Goal: Task Accomplishment & Management: Complete application form

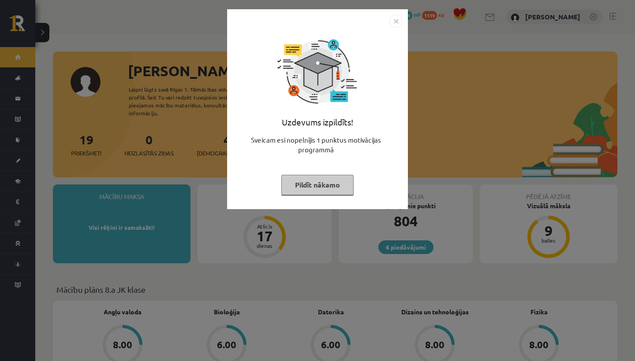
click at [398, 18] on img "Close" at bounding box center [395, 21] width 13 height 13
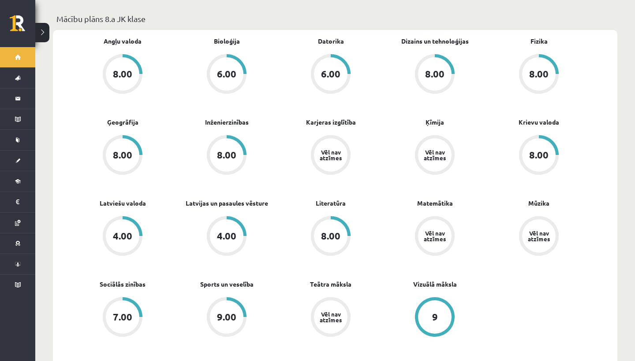
scroll to position [273, 0]
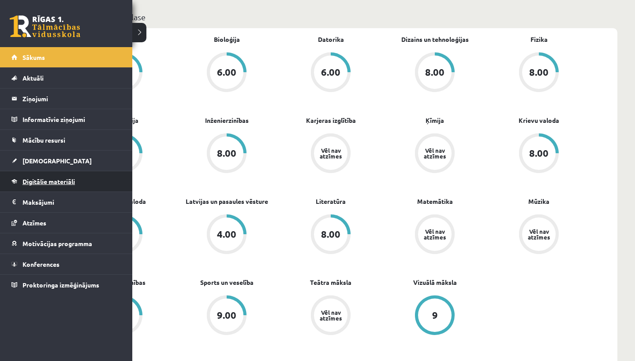
click at [26, 180] on span "Digitālie materiāli" at bounding box center [48, 182] width 52 height 8
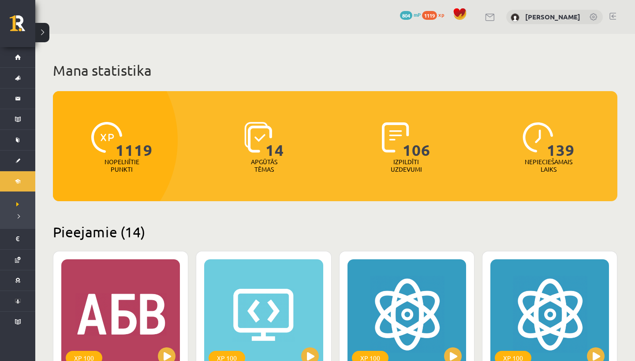
click at [612, 17] on link at bounding box center [612, 16] width 7 height 7
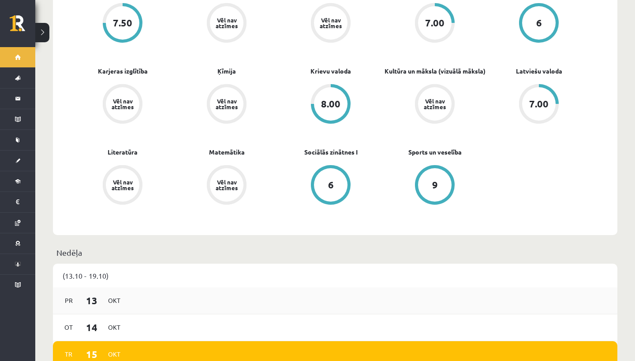
scroll to position [313, 0]
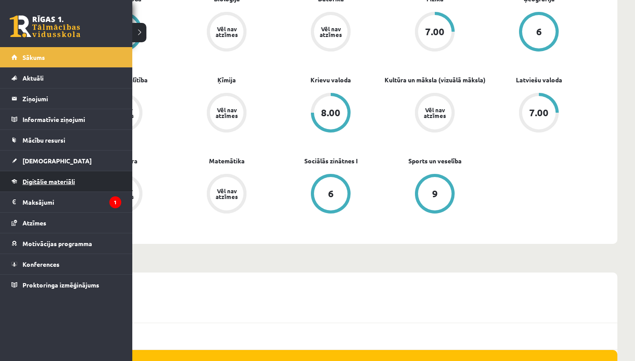
click at [48, 179] on span "Digitālie materiāli" at bounding box center [48, 182] width 52 height 8
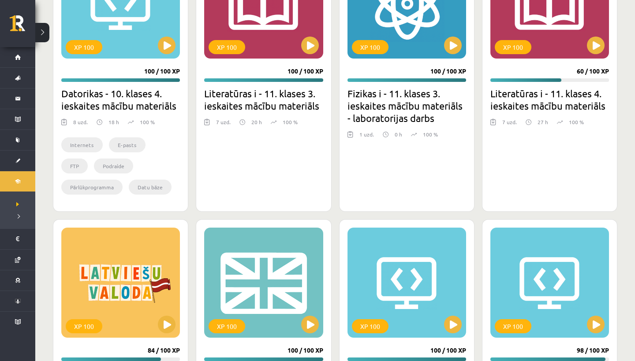
scroll to position [642, 0]
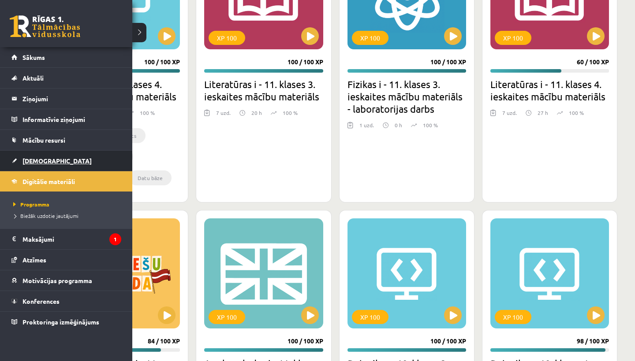
click at [35, 161] on span "[DEMOGRAPHIC_DATA]" at bounding box center [56, 161] width 69 height 8
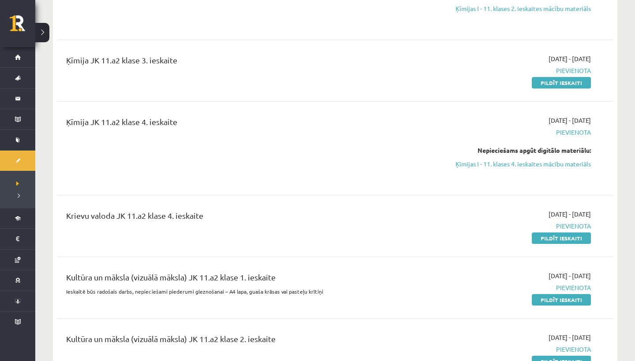
scroll to position [1261, 0]
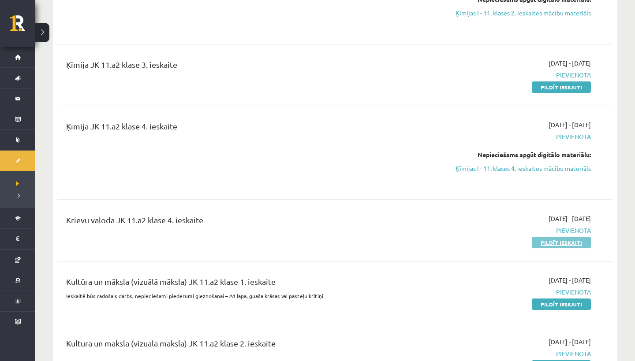
click at [543, 238] on link "Pildīt ieskaiti" at bounding box center [561, 242] width 59 height 11
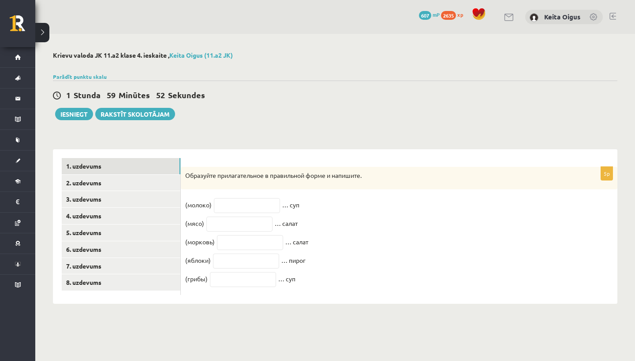
drag, startPoint x: 185, startPoint y: 170, endPoint x: 223, endPoint y: 345, distance: 179.1
click at [223, 345] on body "0 Dāvanas 607 mP 2635 xp Keita Oigus Sākums Aktuāli Kā mācīties eSKOLĀ Kontakti…" at bounding box center [317, 180] width 635 height 361
copy div "Образуйте прилагательное в правильной форме и напишите. (молоко) … суп (мясо) ……"
click at [260, 210] on input "text" at bounding box center [247, 205] width 66 height 15
paste input "**********"
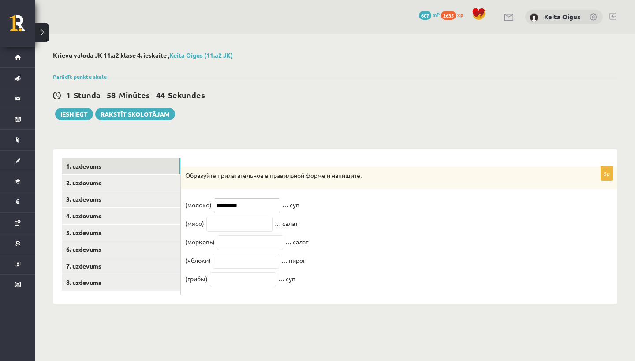
type input "********"
click at [224, 221] on input "text" at bounding box center [239, 224] width 66 height 15
paste input "******"
type input "******"
click at [242, 244] on input "text" at bounding box center [250, 242] width 66 height 15
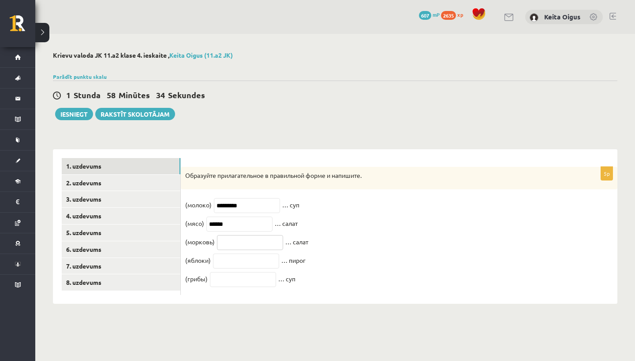
paste input "*********"
type input "*********"
click at [249, 260] on input "text" at bounding box center [246, 261] width 66 height 15
paste input "********"
type input "********"
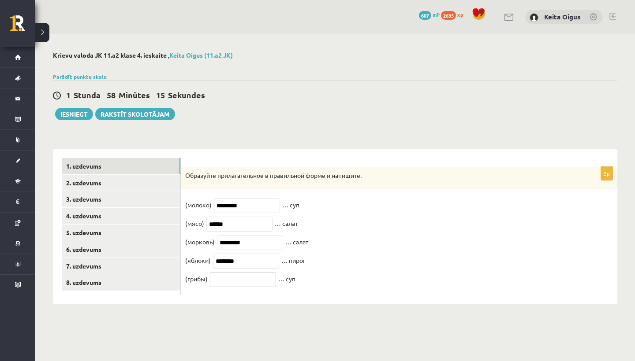
click at [257, 286] on input "text" at bounding box center [243, 279] width 66 height 15
paste input "*******"
type input "*******"
click at [118, 178] on link "2. uzdevums" at bounding box center [121, 183] width 119 height 16
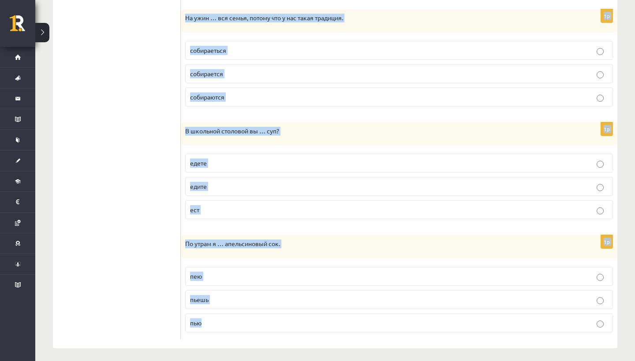
scroll to position [514, 0]
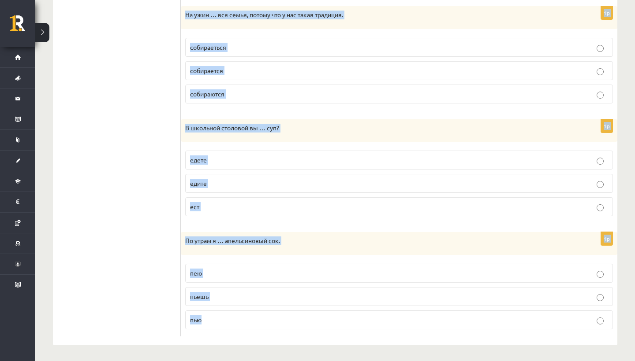
drag, startPoint x: 188, startPoint y: 157, endPoint x: 197, endPoint y: 361, distance: 203.4
copy form "Выберите правильную форму глагола. 1p У Алины аллергия на молочные продукты, по…"
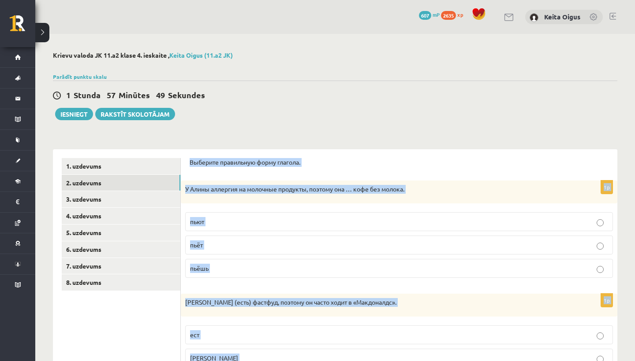
scroll to position [-2, 0]
click at [281, 116] on div "1 Stunda 57 Minūtes 49 Sekundes Ieskaite saglabāta! Iesniegt Rakstīt skolotājam" at bounding box center [335, 101] width 564 height 40
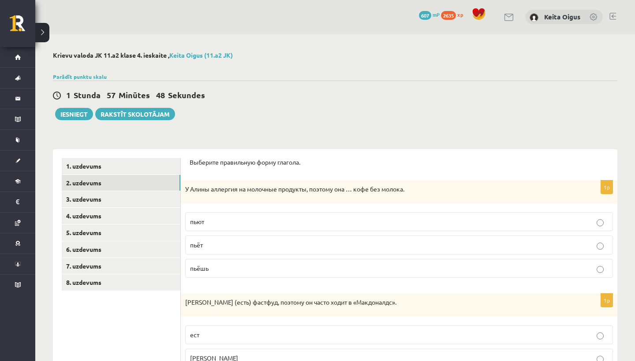
click at [201, 250] on label "пьёт" at bounding box center [399, 245] width 428 height 19
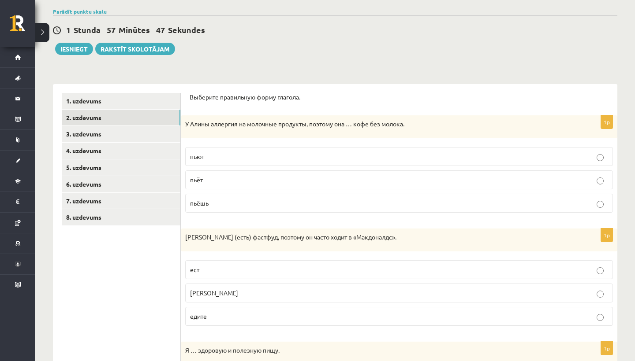
scroll to position [69, 0]
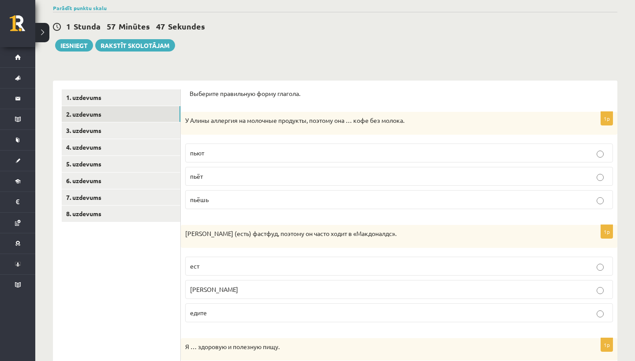
click at [205, 260] on label "ест" at bounding box center [399, 266] width 428 height 19
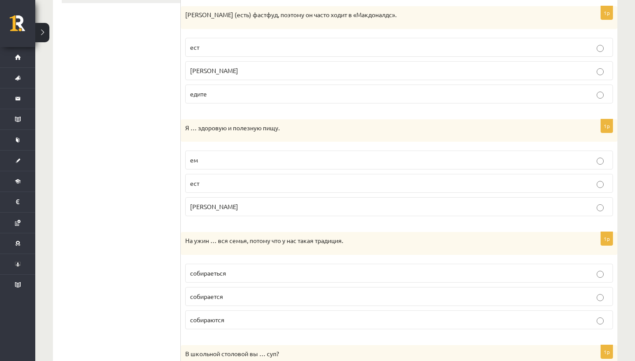
scroll to position [314, 0]
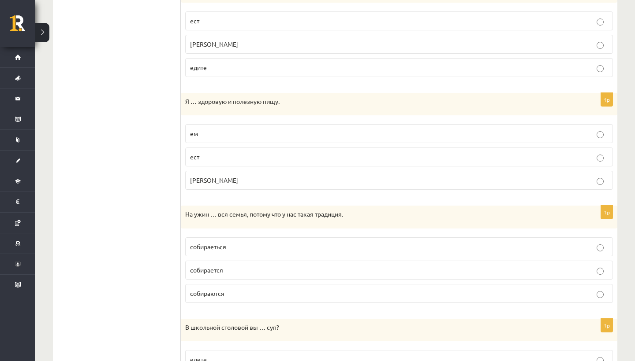
click at [273, 130] on p "ем" at bounding box center [399, 133] width 418 height 9
click at [248, 248] on p "собираеться" at bounding box center [399, 246] width 418 height 9
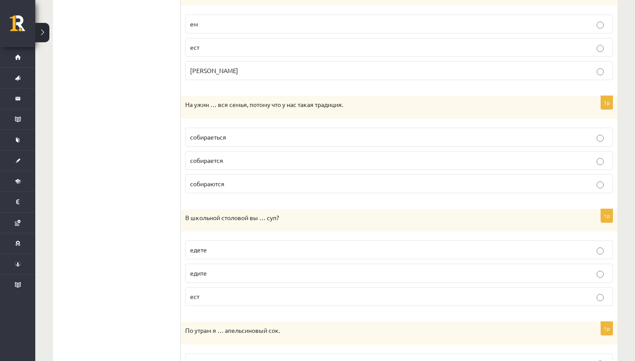
scroll to position [429, 0]
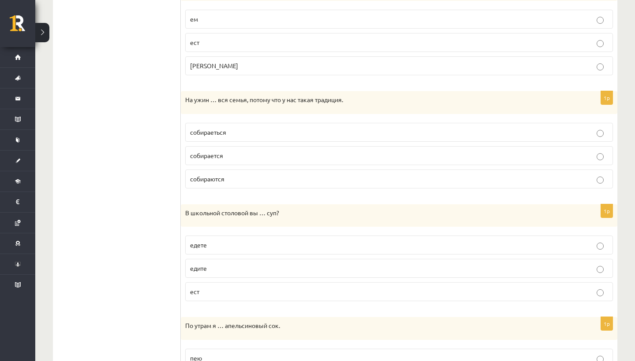
click at [247, 159] on p "собирается" at bounding box center [399, 155] width 418 height 9
click at [218, 265] on p "едите" at bounding box center [399, 268] width 418 height 9
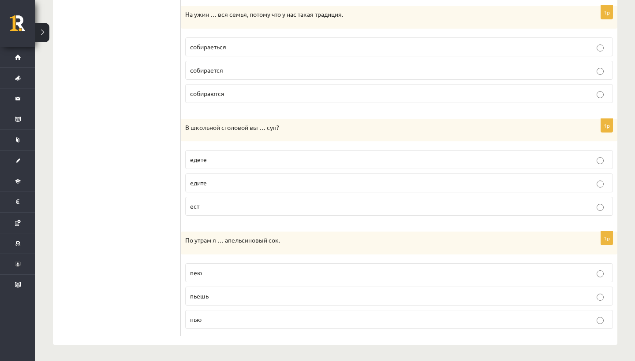
scroll to position [514, 0]
click at [220, 313] on label "пью" at bounding box center [399, 320] width 428 height 19
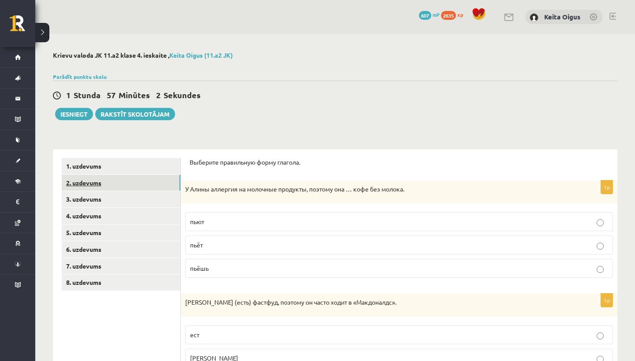
scroll to position [0, 0]
click at [150, 199] on link "3. uzdevums" at bounding box center [121, 199] width 119 height 16
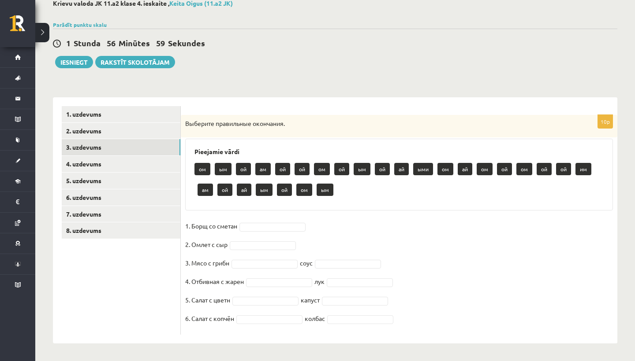
scroll to position [52, 0]
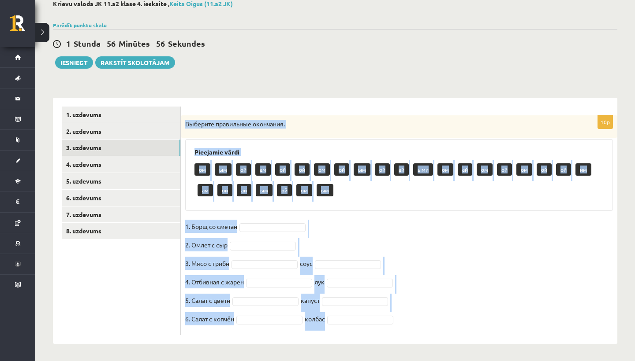
drag, startPoint x: 184, startPoint y: 120, endPoint x: 246, endPoint y: 361, distance: 248.3
click at [246, 361] on div "**********" at bounding box center [334, 171] width 599 height 379
copy div "Выберите правильные окончания. Pieejamie vārdi ом ым ой ам ой ой ом ой ым ой ай…"
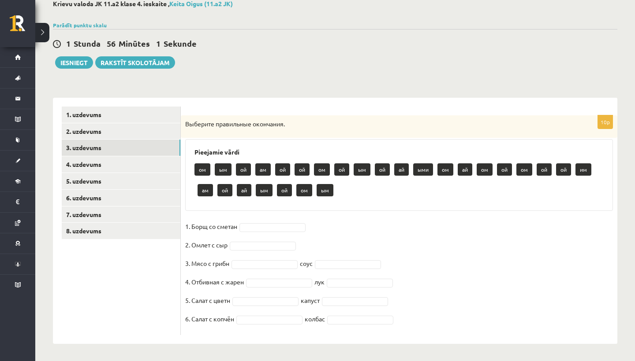
click at [469, 271] on fieldset "1. Борщ со сметан 2. Омлет с сыр 3. Мясо с грибн соус 4. Отбивная с жарен лук 5…" at bounding box center [399, 275] width 428 height 111
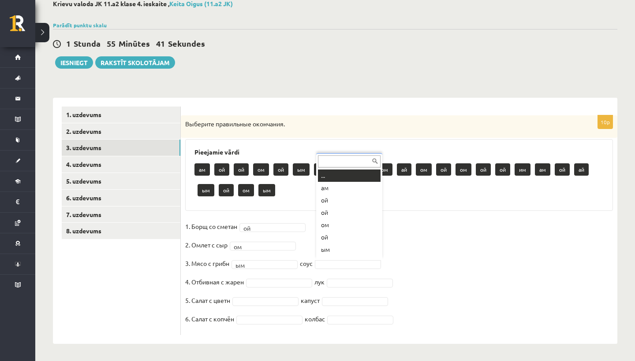
scroll to position [11, 0]
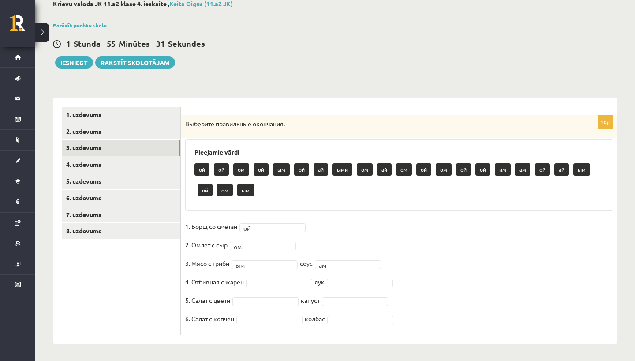
click at [277, 290] on fieldset "1. Борщ со сметан ой ** 2. Омлет с сыр ом ** 3. Мясо с грибн ым ** соус ам ** 4…" at bounding box center [399, 275] width 428 height 111
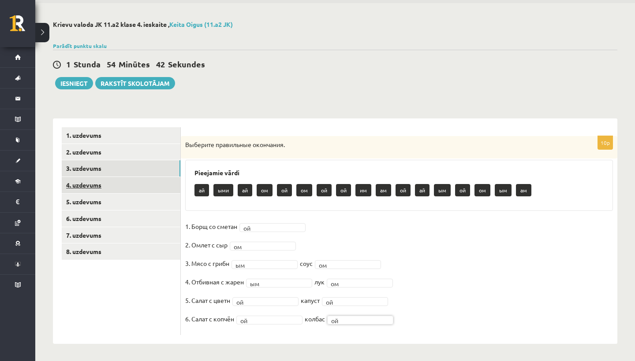
click at [133, 179] on link "4. uzdevums" at bounding box center [121, 185] width 119 height 16
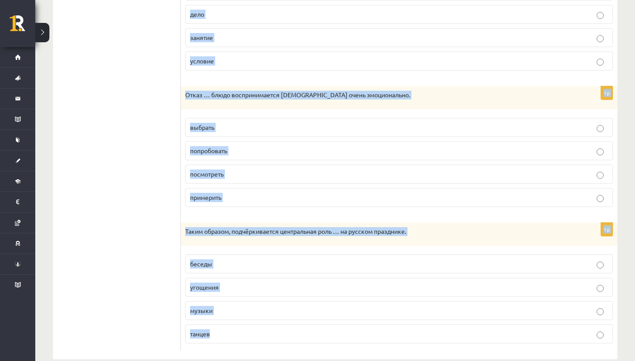
scroll to position [790, 0]
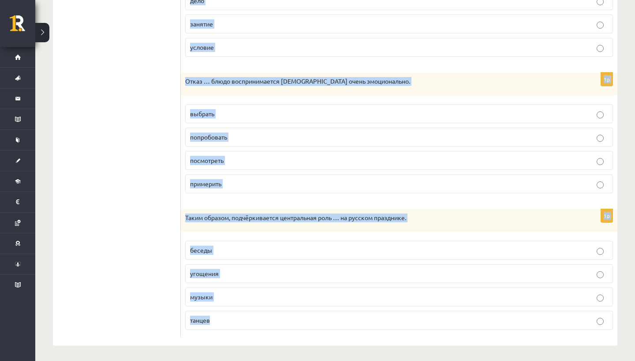
drag, startPoint x: 188, startPoint y: 128, endPoint x: 257, endPoint y: 357, distance: 238.9
copy form "Выберите правильный вариант ответа. 1p Не сомневайтесь, уходя, вы получите ново…"
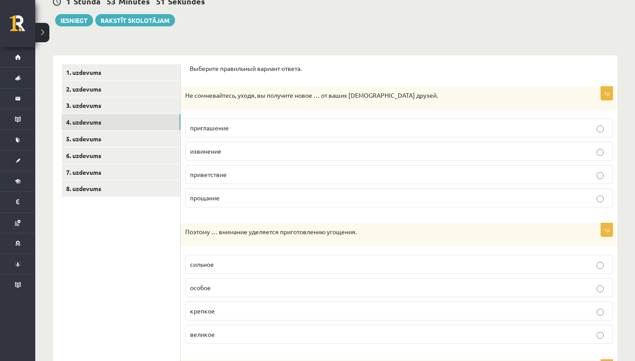
scroll to position [91, 0]
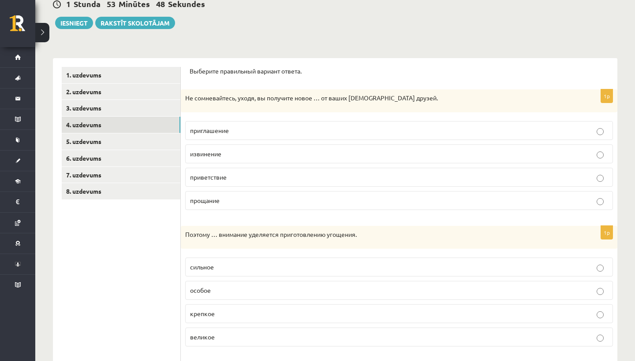
click at [256, 129] on p "приглашение" at bounding box center [399, 130] width 418 height 9
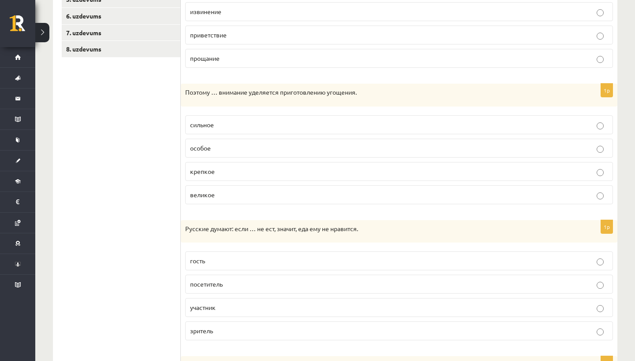
scroll to position [268, 0]
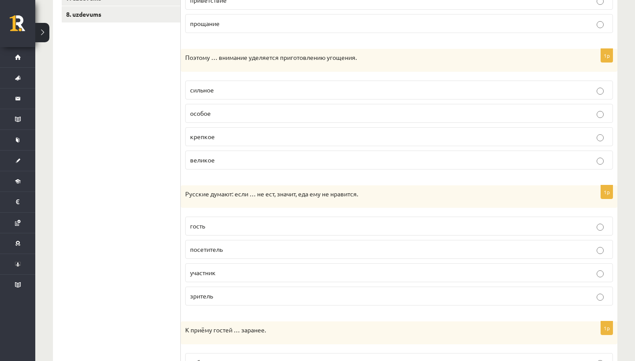
click at [211, 106] on label "особое" at bounding box center [399, 113] width 428 height 19
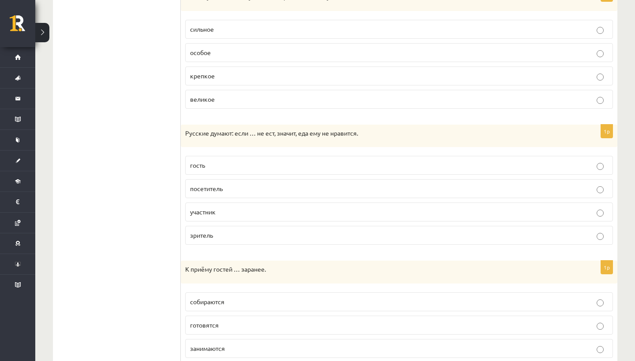
scroll to position [328, 0]
click at [221, 163] on p "гость" at bounding box center [399, 166] width 418 height 9
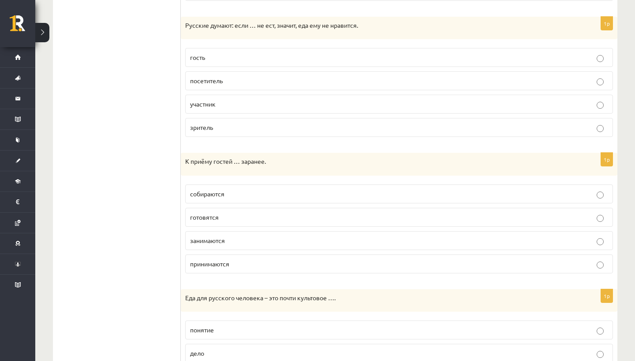
scroll to position [460, 0]
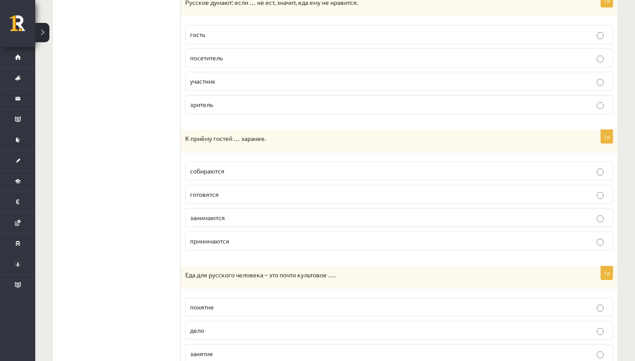
click at [237, 194] on p "готовятся" at bounding box center [399, 194] width 418 height 9
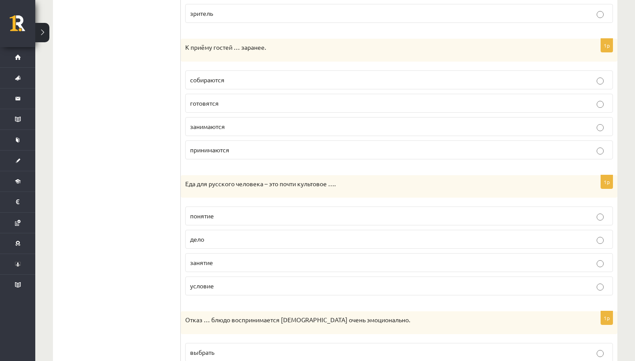
scroll to position [552, 0]
click at [231, 212] on p "понятие" at bounding box center [399, 215] width 418 height 9
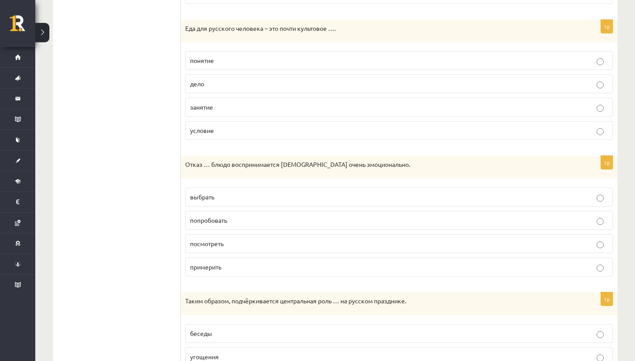
scroll to position [711, 0]
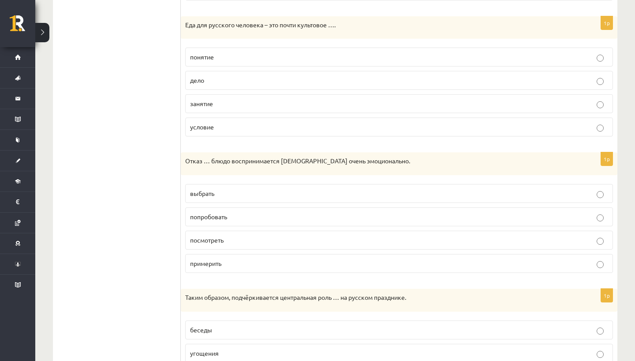
click at [234, 218] on p "попробовать" at bounding box center [399, 216] width 418 height 9
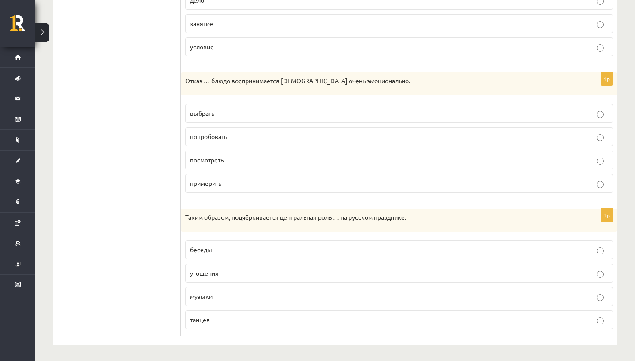
scroll to position [790, 0]
click at [223, 275] on p "угощения" at bounding box center [399, 273] width 418 height 9
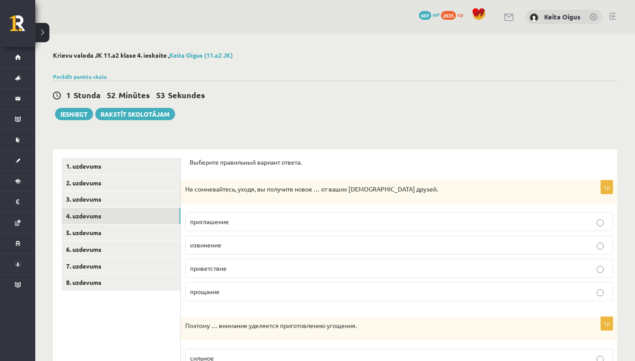
scroll to position [0, 0]
click at [107, 225] on link "5. uzdevums" at bounding box center [121, 233] width 119 height 16
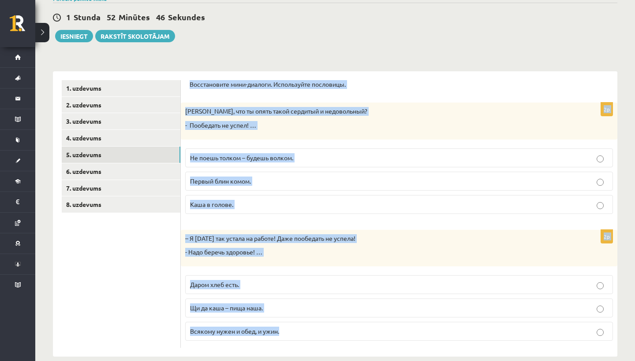
scroll to position [90, 0]
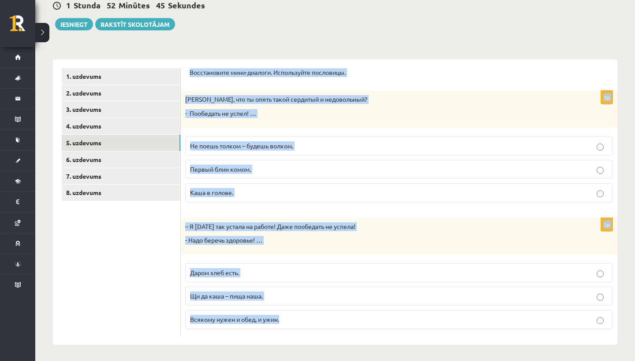
drag, startPoint x: 189, startPoint y: 161, endPoint x: 217, endPoint y: 359, distance: 200.3
click at [217, 359] on div "**********" at bounding box center [334, 153] width 599 height 419
copy form "Восстановите мини-диалоги. Используйте пословицы. 2p Рихард, что ты опять такой…"
click at [234, 149] on p "Не поешь толком – будешь волком." at bounding box center [399, 145] width 418 height 9
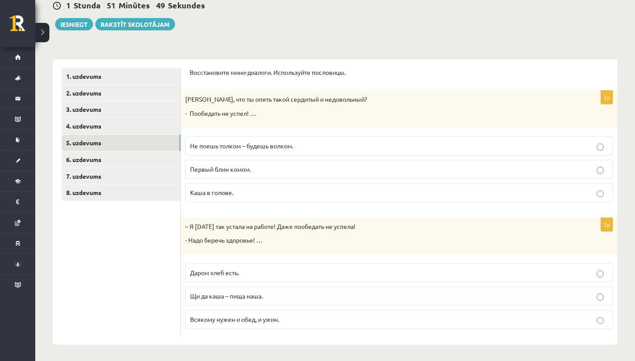
click at [225, 320] on span "Всякому нужен и обед, и ужин." at bounding box center [234, 320] width 89 height 8
click at [119, 155] on link "6. uzdevums" at bounding box center [121, 160] width 119 height 16
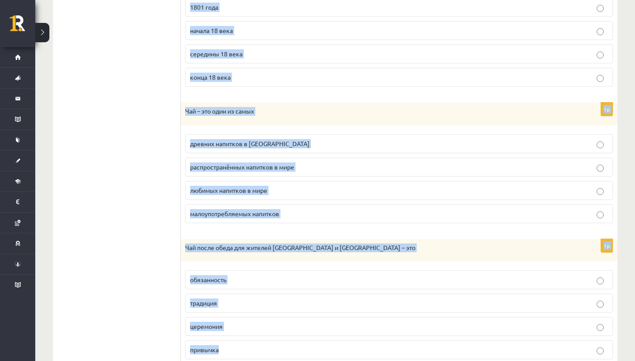
scroll to position [775, 0]
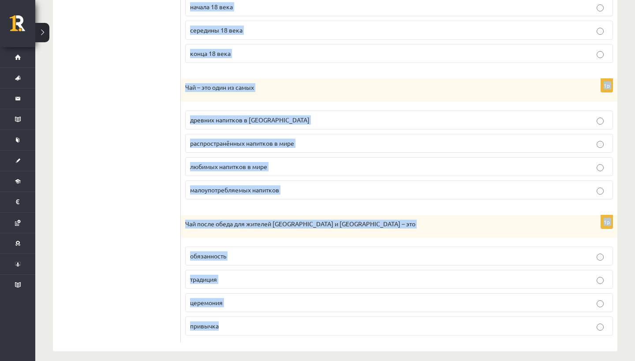
drag, startPoint x: 186, startPoint y: 65, endPoint x: 229, endPoint y: 357, distance: 295.8
copy form "Прочитайте текcт „Приходите к нам на чай” и отметьте верное. Приходите к нам на…"
click at [182, 141] on div "1p Чай – это один из самых древних напитков в Европе распространённых напитков …" at bounding box center [399, 143] width 436 height 128
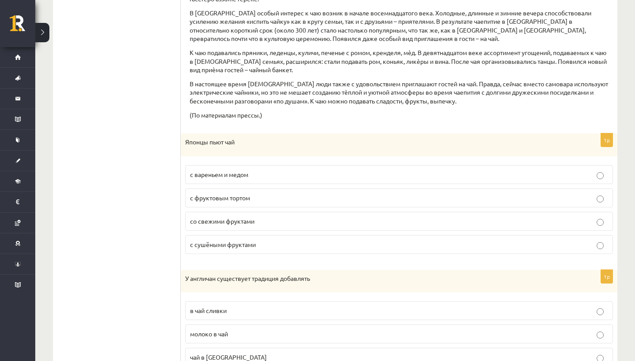
scroll to position [325, 0]
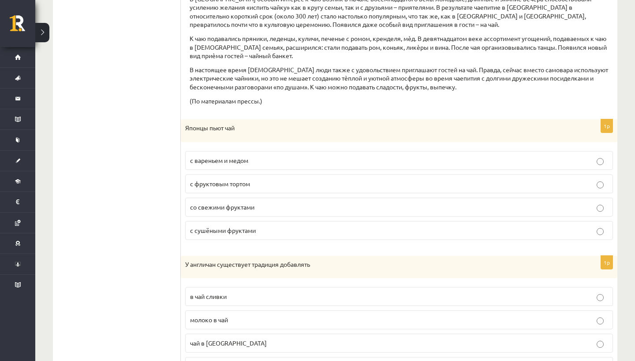
click at [264, 226] on p "с сушёными фруктами" at bounding box center [399, 230] width 418 height 9
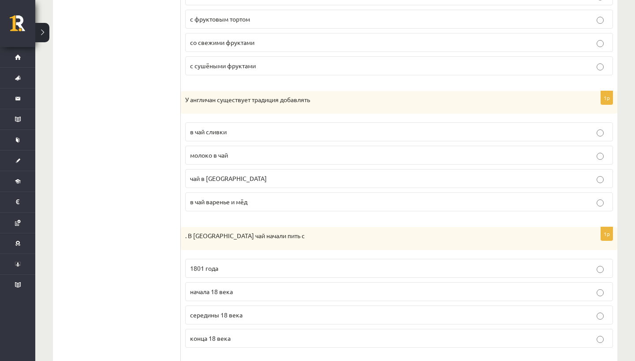
scroll to position [493, 0]
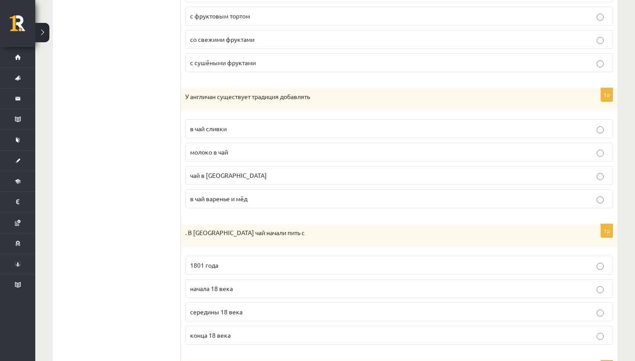
click at [205, 171] on span "чай в молоко" at bounding box center [228, 175] width 77 height 8
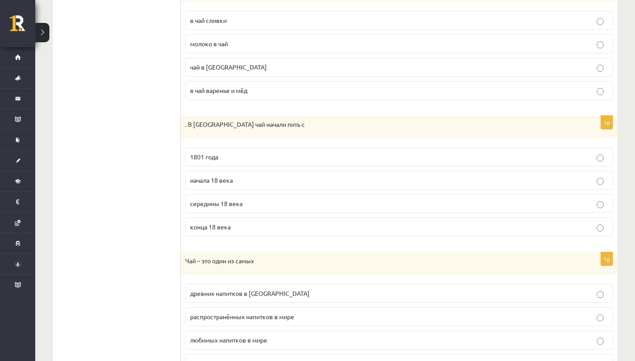
scroll to position [609, 0]
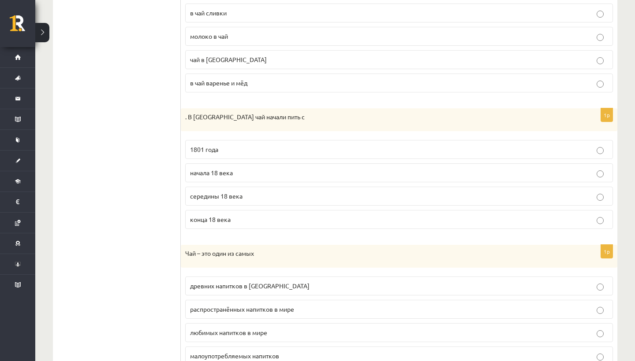
click at [250, 168] on p "начала 18 века" at bounding box center [399, 172] width 418 height 9
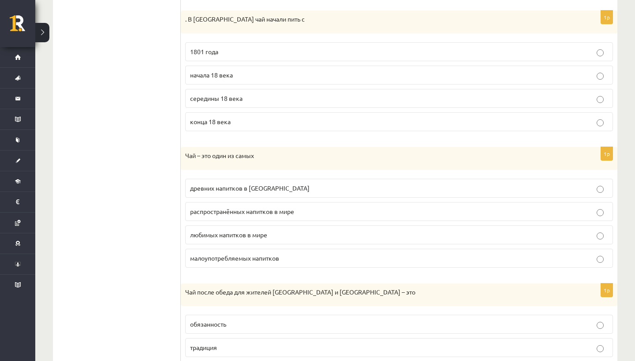
scroll to position [708, 0]
click at [247, 206] on span "распространённых напитков в мире" at bounding box center [242, 210] width 104 height 8
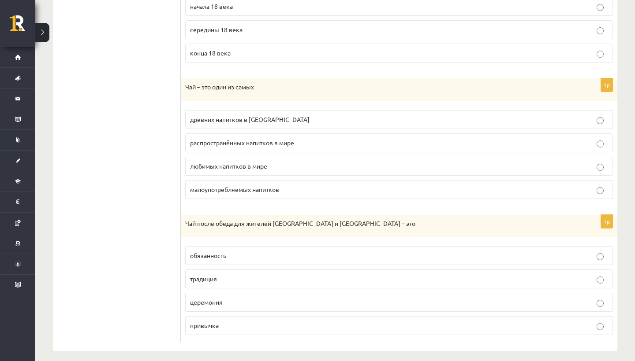
scroll to position [775, 0]
click at [234, 275] on p "традиция" at bounding box center [399, 279] width 418 height 9
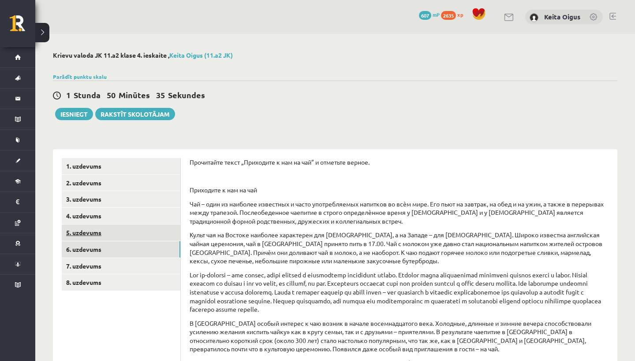
scroll to position [0, 0]
click at [100, 262] on link "7. uzdevums" at bounding box center [121, 266] width 119 height 16
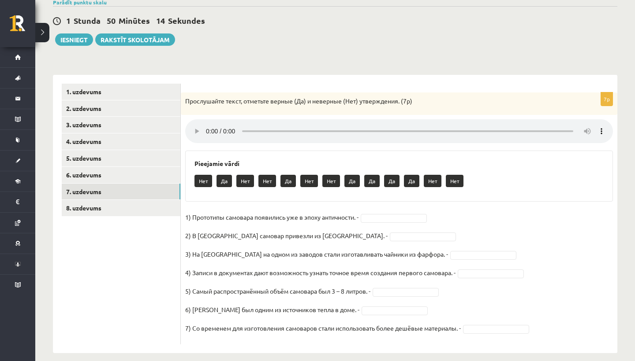
scroll to position [74, 0]
click at [208, 122] on audio at bounding box center [399, 132] width 428 height 24
click at [207, 127] on audio at bounding box center [399, 132] width 428 height 24
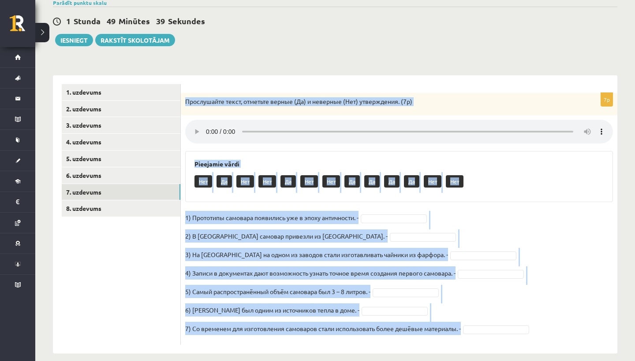
drag, startPoint x: 185, startPoint y: 95, endPoint x: 231, endPoint y: 334, distance: 242.9
click at [231, 334] on div "7p Прослушайте текст, отметьте верные (Да) и неверные (Нет) утверждения. (7p) P…" at bounding box center [399, 219] width 436 height 252
copy div "Прослушайте текст, отметьте верные (Да) и неверные (Нет) утверждения. (7p) Piee…"
click at [470, 234] on fieldset "1) Прототипы самовара появились уже в эпоху античности. - 2) В Россию самовар п…" at bounding box center [399, 276] width 428 height 130
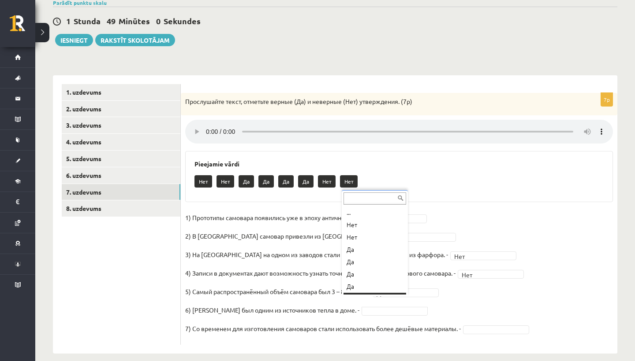
scroll to position [11, 0]
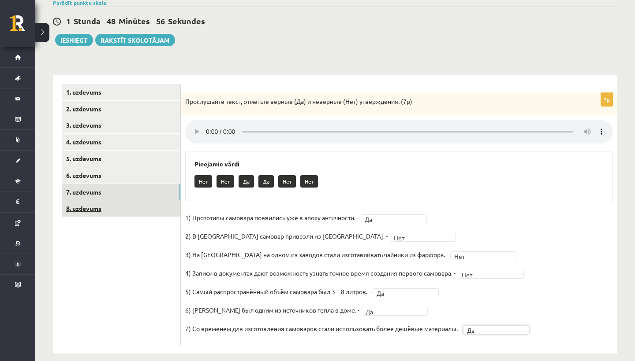
click at [104, 204] on link "8. uzdevums" at bounding box center [121, 209] width 119 height 16
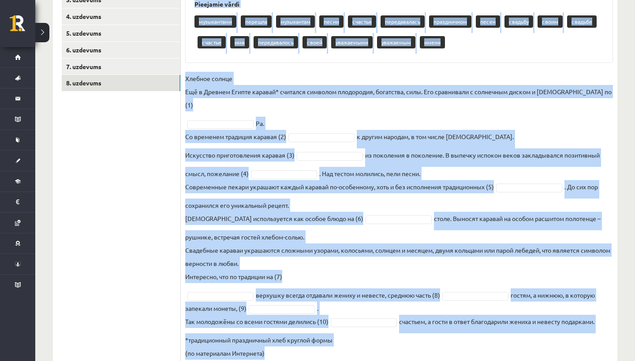
scroll to position [216, 0]
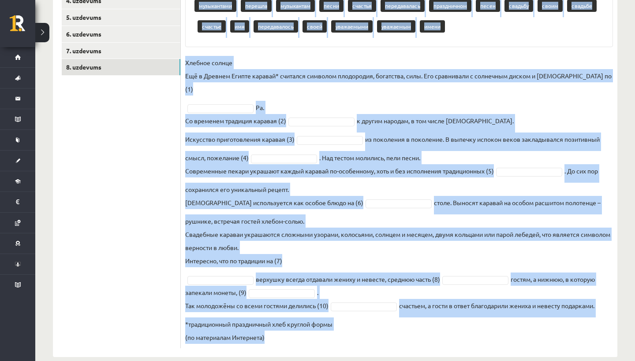
drag, startPoint x: 185, startPoint y: 98, endPoint x: 250, endPoint y: 358, distance: 268.1
click at [250, 358] on div "**********" at bounding box center [334, 96] width 599 height 557
copy div "Восстановите текст, используйте слова для работы. Pieejamie vārdi музыкантами п…"
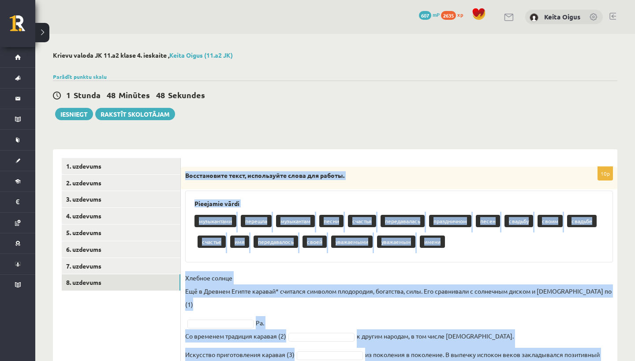
scroll to position [0, 0]
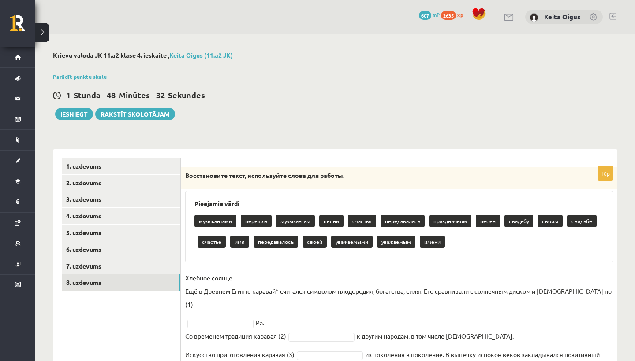
click at [245, 112] on div "1 Stunda 48 Minūtes 32 Sekundes Ieskaite saglabāta! Iesniegt Rakstīt skolotājam" at bounding box center [335, 101] width 564 height 40
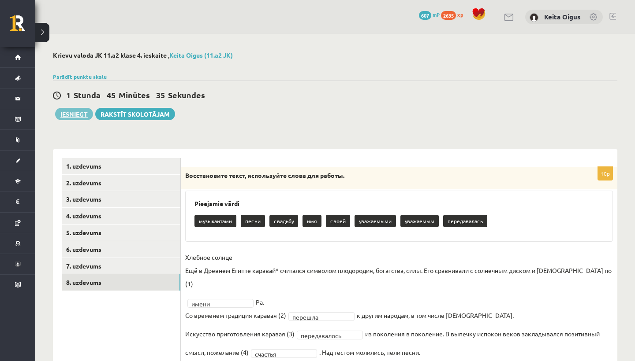
click at [69, 112] on button "Iesniegt" at bounding box center [74, 114] width 38 height 12
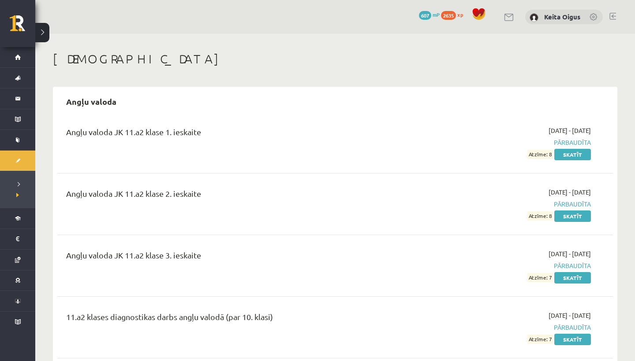
click at [611, 14] on link at bounding box center [612, 16] width 7 height 7
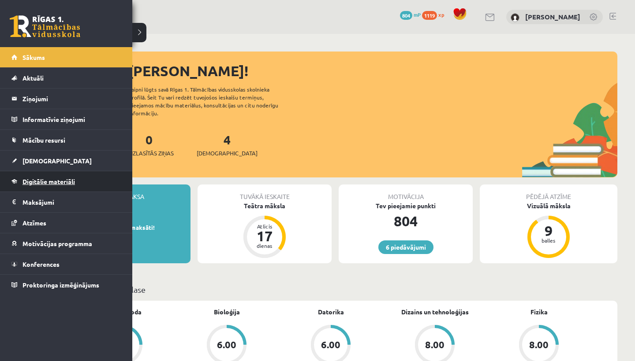
click at [56, 178] on span "Digitālie materiāli" at bounding box center [48, 182] width 52 height 8
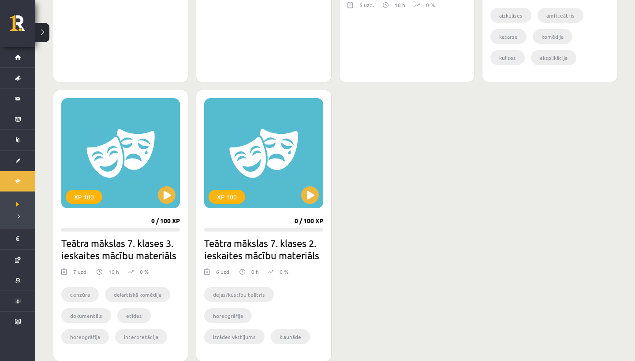
scroll to position [1007, 0]
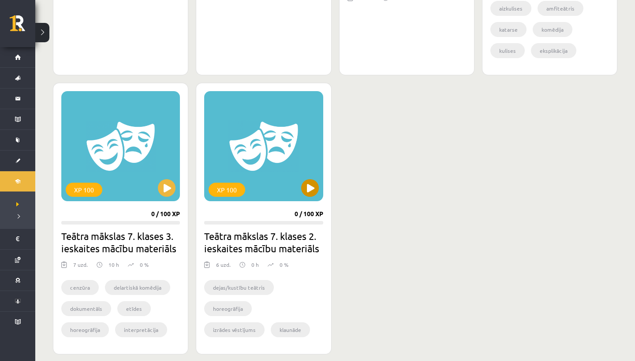
click at [310, 188] on button at bounding box center [310, 188] width 18 height 18
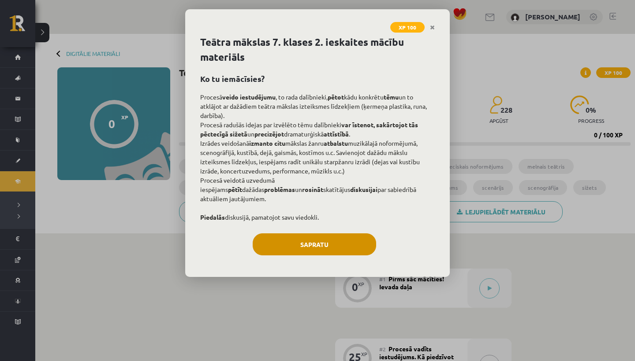
click at [327, 256] on button "Sapratu" at bounding box center [314, 245] width 123 height 22
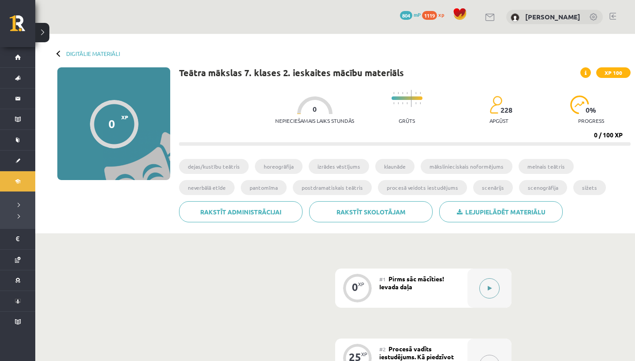
click at [494, 292] on button at bounding box center [489, 289] width 20 height 20
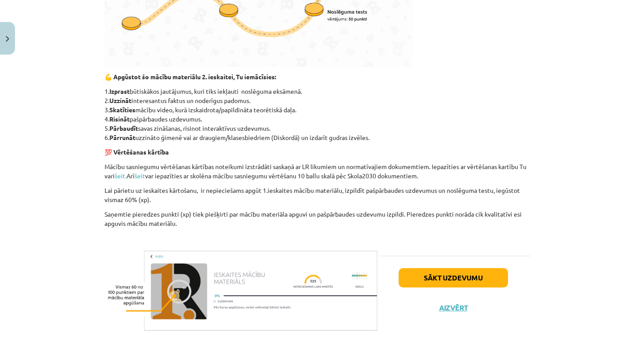
scroll to position [348, 0]
click at [486, 282] on button "Sākt uzdevumu" at bounding box center [452, 277] width 109 height 19
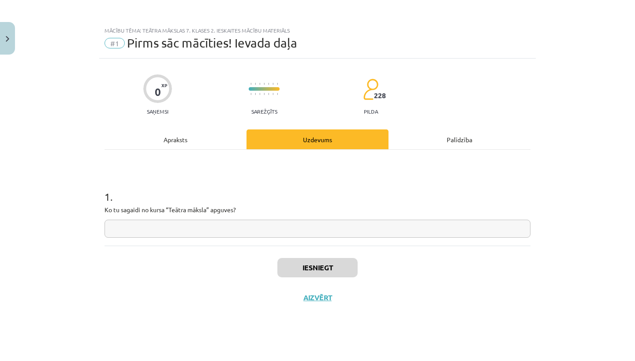
click at [476, 229] on input "text" at bounding box center [317, 229] width 426 height 18
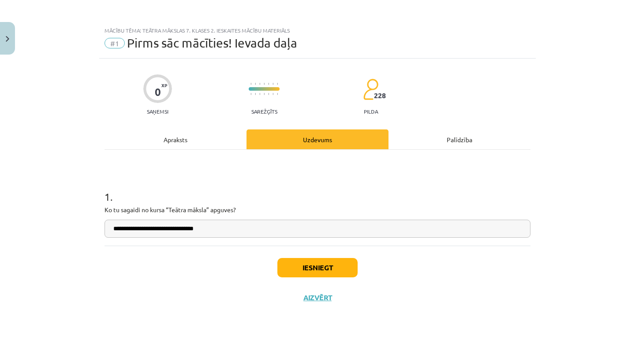
type input "**********"
click at [313, 272] on button "Iesniegt" at bounding box center [317, 267] width 80 height 19
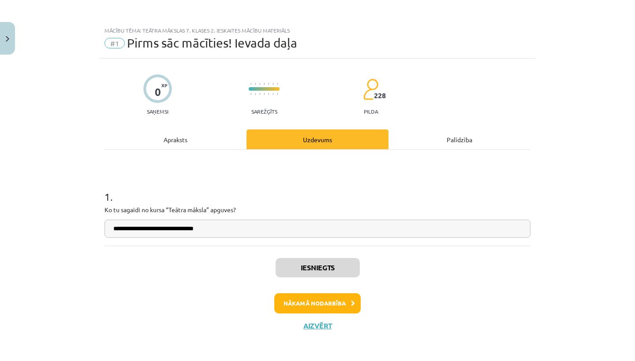
click at [309, 301] on button "Nākamā nodarbība" at bounding box center [317, 304] width 86 height 20
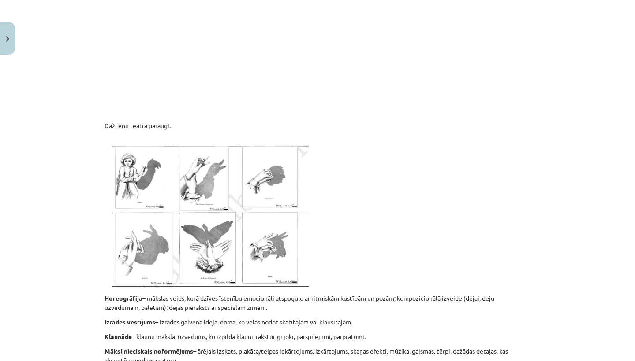
scroll to position [493, 0]
click at [218, 199] on img at bounding box center [206, 216] width 204 height 144
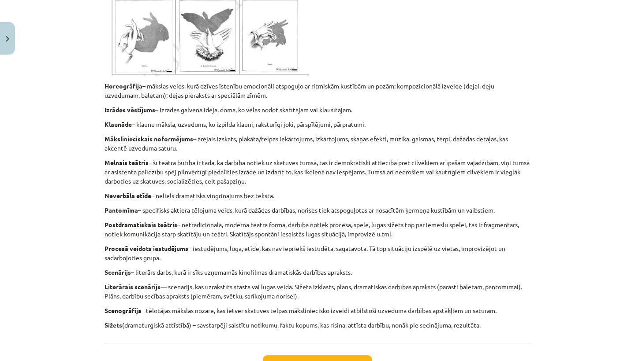
scroll to position [708, 0]
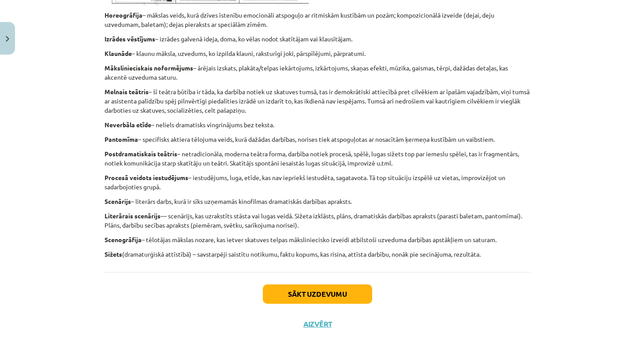
click at [343, 285] on button "Sākt uzdevumu" at bounding box center [317, 294] width 109 height 19
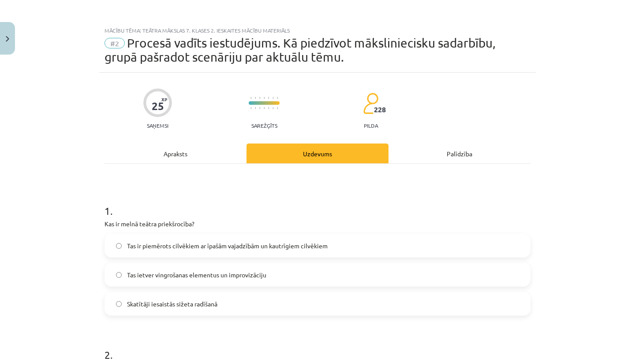
scroll to position [0, 0]
click at [342, 249] on label "Tas ir piemērots cilvēkiem ar īpašām vajadzībām un kautrīgiem cilvēkiem" at bounding box center [317, 246] width 424 height 22
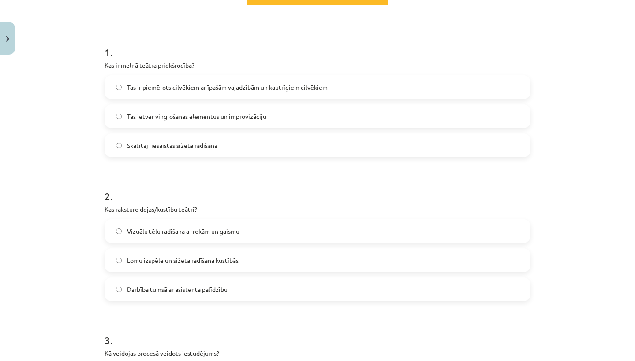
scroll to position [159, 0]
click at [321, 260] on label "Lomu izspēle un sižeta radīšana kustībās" at bounding box center [317, 260] width 424 height 22
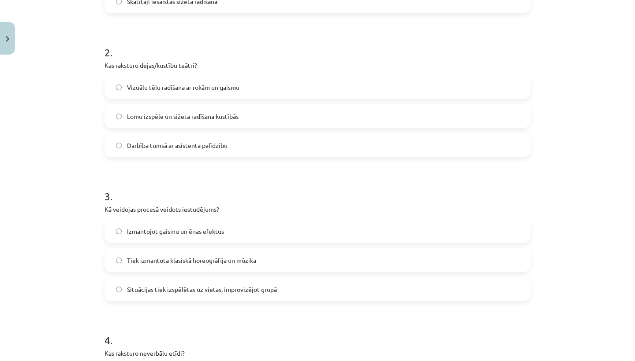
scroll to position [310, 0]
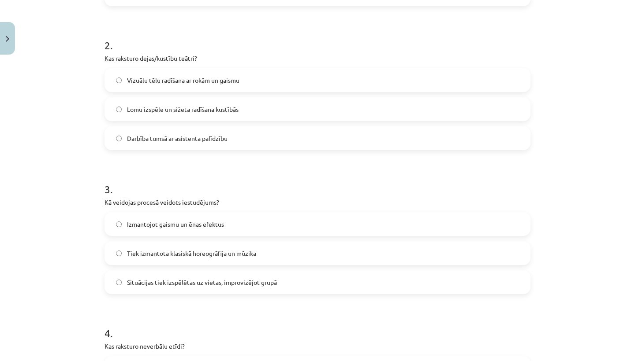
click at [301, 260] on label "Tiek izmantota klasiskā horeogrāfija un mūzika" at bounding box center [317, 253] width 424 height 22
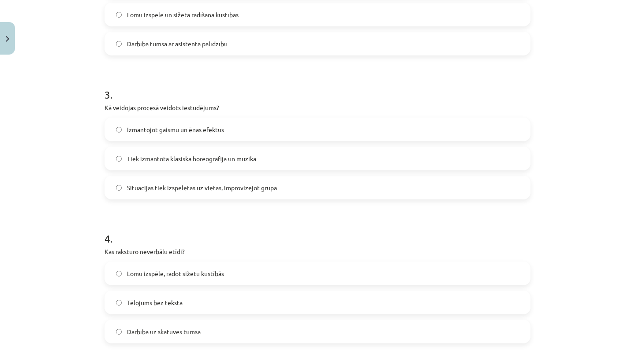
scroll to position [475, 0]
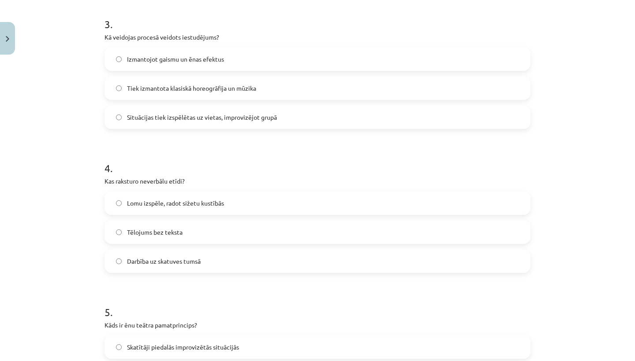
click at [253, 231] on label "Tēlojums bez teksta" at bounding box center [317, 232] width 424 height 22
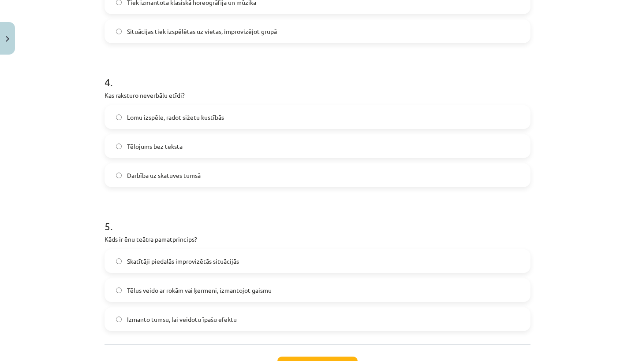
scroll to position [562, 0]
click at [248, 180] on label "Darbība uz skatuves tumsā" at bounding box center [317, 175] width 424 height 22
click at [248, 138] on label "Tēlojums bez teksta" at bounding box center [317, 146] width 424 height 22
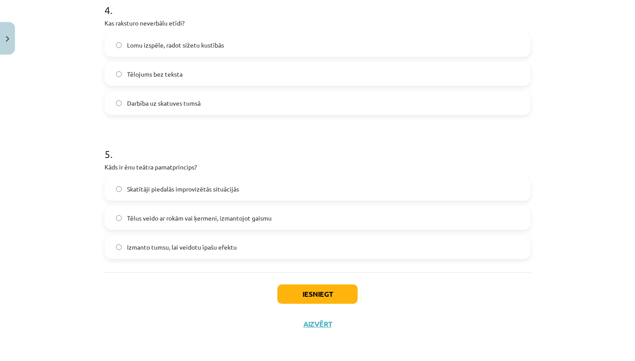
scroll to position [635, 0]
click at [226, 211] on label "Tēlus veido ar rokām vai ķermeni, izmantojot gaismu" at bounding box center [317, 218] width 424 height 22
click at [283, 294] on button "Iesniegt" at bounding box center [317, 294] width 80 height 19
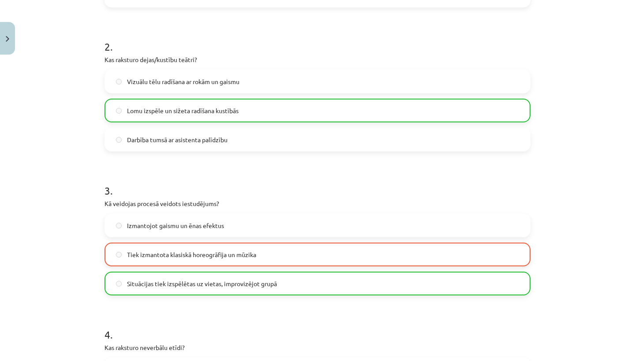
scroll to position [308, 0]
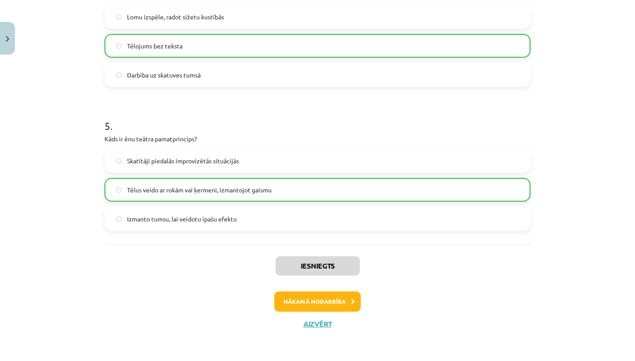
click at [303, 294] on button "Nākamā nodarbība" at bounding box center [317, 302] width 86 height 20
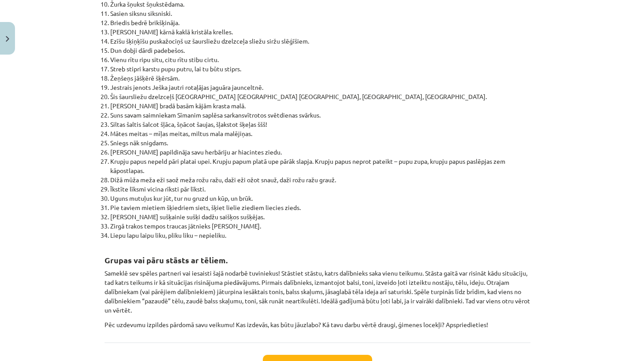
scroll to position [1209, 0]
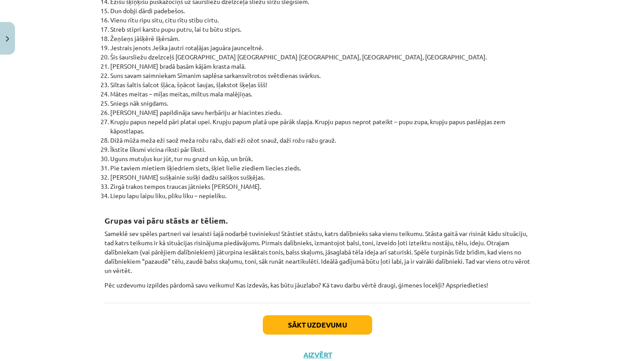
click at [286, 317] on button "Sākt uzdevumu" at bounding box center [317, 325] width 109 height 19
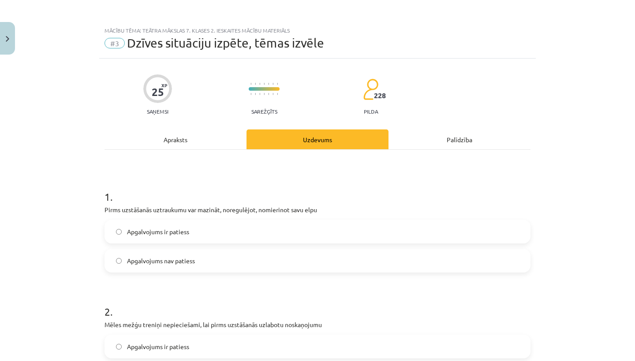
scroll to position [0, 0]
click at [276, 229] on label "Apgalvojums ir patiess" at bounding box center [317, 232] width 424 height 22
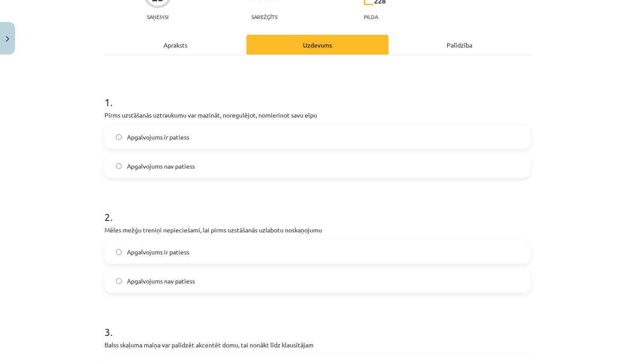
scroll to position [121, 0]
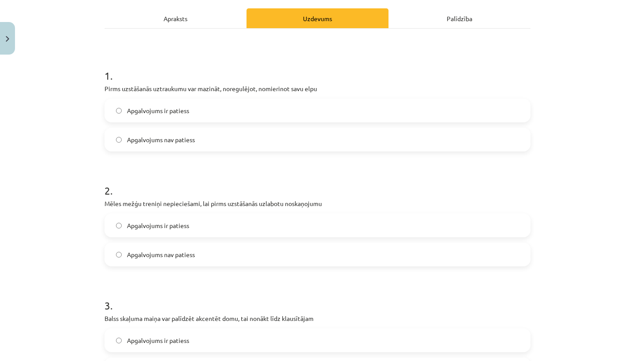
click at [258, 248] on label "Apgalvojums nav patiess" at bounding box center [317, 255] width 424 height 22
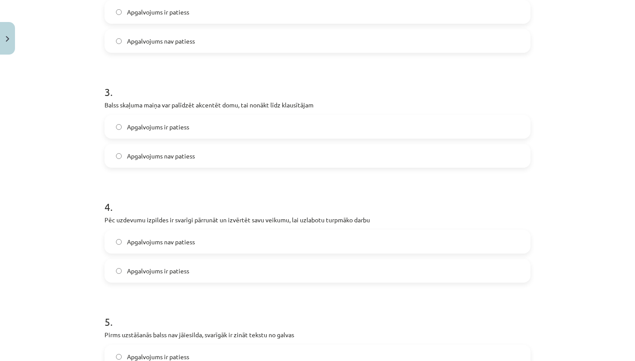
scroll to position [335, 0]
click at [263, 126] on label "Apgalvojums ir patiess" at bounding box center [317, 126] width 424 height 22
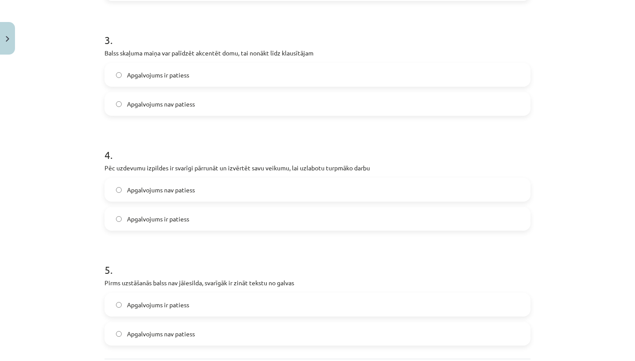
scroll to position [387, 0]
click at [213, 221] on label "Apgalvojums ir patiess" at bounding box center [317, 219] width 424 height 22
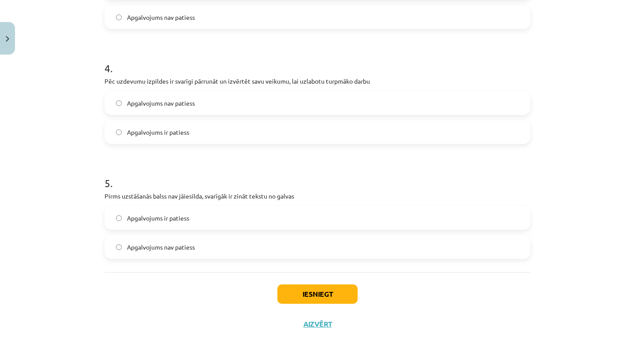
scroll to position [475, 0]
click at [208, 241] on label "Apgalvojums nav patiess" at bounding box center [317, 247] width 424 height 22
click at [286, 290] on button "Iesniegt" at bounding box center [317, 294] width 80 height 19
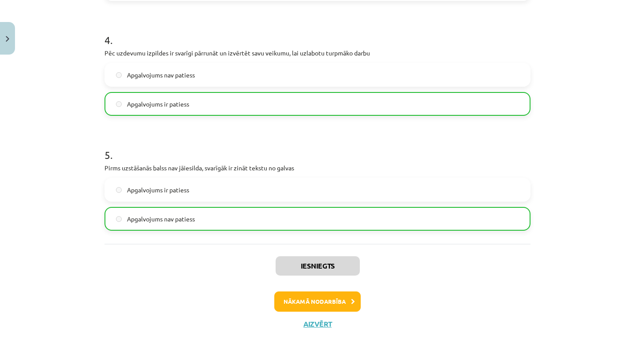
scroll to position [503, 0]
click at [289, 303] on button "Nākamā nodarbība" at bounding box center [317, 302] width 86 height 20
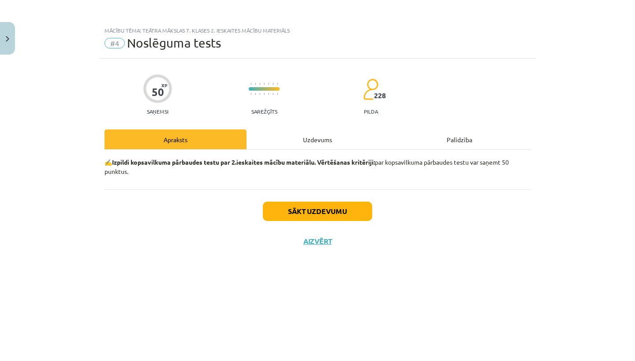
click at [328, 217] on button "Sākt uzdevumu" at bounding box center [317, 211] width 109 height 19
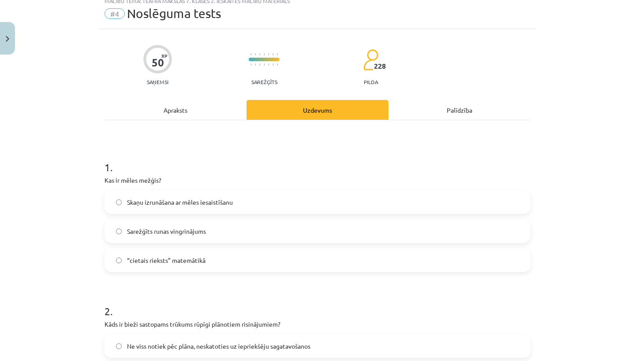
scroll to position [30, 0]
click at [316, 226] on label "Sarežģīts runas vingrinājums" at bounding box center [317, 231] width 424 height 22
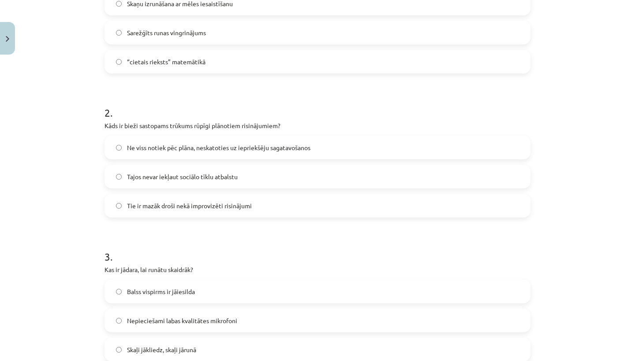
scroll to position [223, 0]
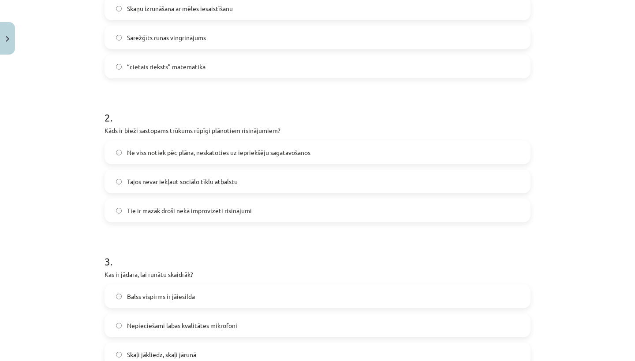
click at [318, 174] on label "Tajos nevar iekļaut sociālo tīklu atbalstu" at bounding box center [317, 182] width 424 height 22
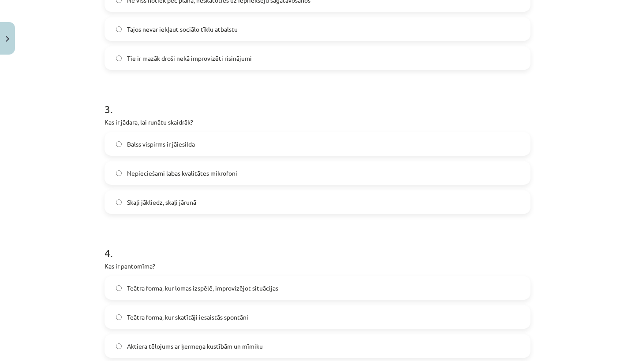
scroll to position [376, 0]
click at [275, 151] on label "Balss vispirms ir jāiesilda" at bounding box center [317, 145] width 424 height 22
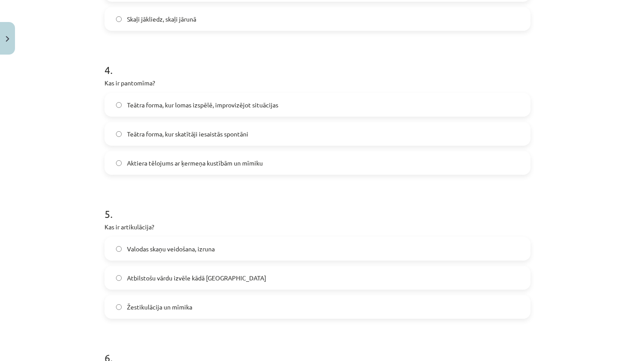
scroll to position [561, 0]
click at [275, 156] on label "Aktiera tēlojums ar ķermeņa kustībām un mīmiku" at bounding box center [317, 162] width 424 height 22
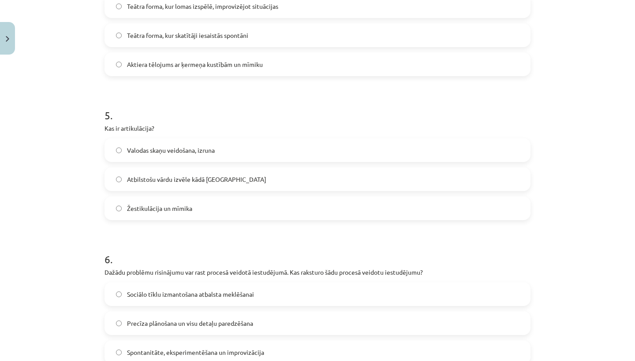
scroll to position [661, 0]
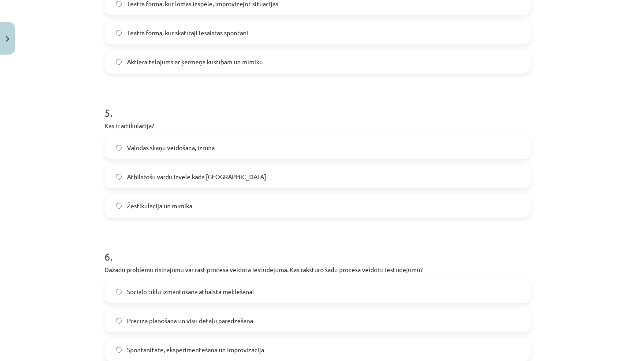
click at [141, 172] on span "Atbilstošu vārdu izvēle kādā situācijā" at bounding box center [196, 176] width 139 height 9
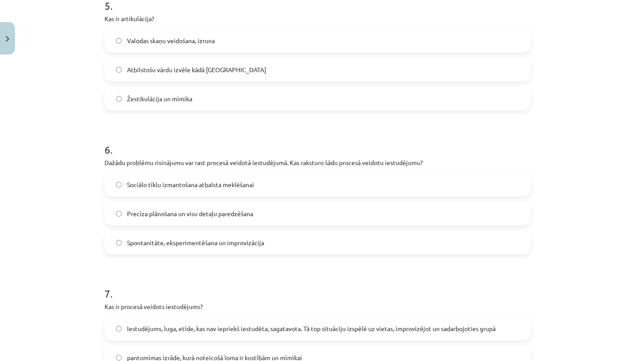
scroll to position [768, 0]
click at [161, 220] on label "Precīza plānošana un visu detaļu paredzēšana" at bounding box center [317, 213] width 424 height 22
click at [161, 234] on label "Spontanitāte, eksperimentēšana un improvizācija" at bounding box center [317, 242] width 424 height 22
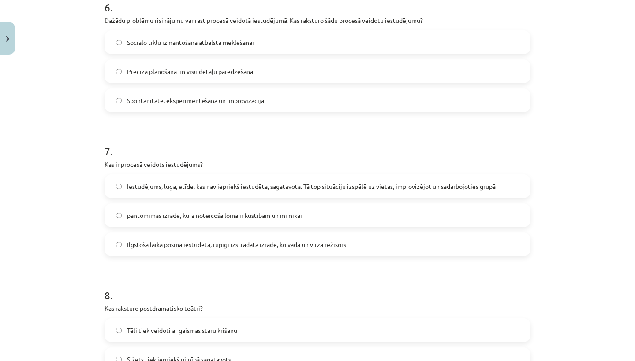
scroll to position [915, 0]
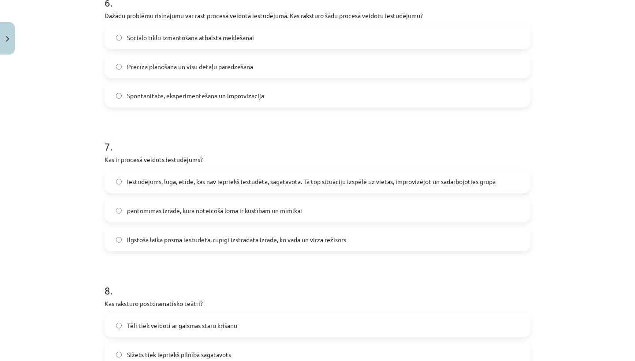
click at [190, 181] on span "Iestudējums, luga, etīde, kas nav iepriekš iestudēta, sagatavota. Tā top situāc…" at bounding box center [311, 181] width 368 height 9
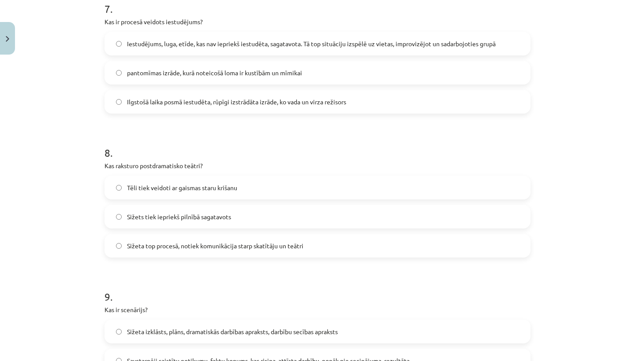
scroll to position [1053, 0]
click at [182, 256] on label "Sižeta top procesā, notiek komunikācija starp skatītāju un teātri" at bounding box center [317, 245] width 424 height 22
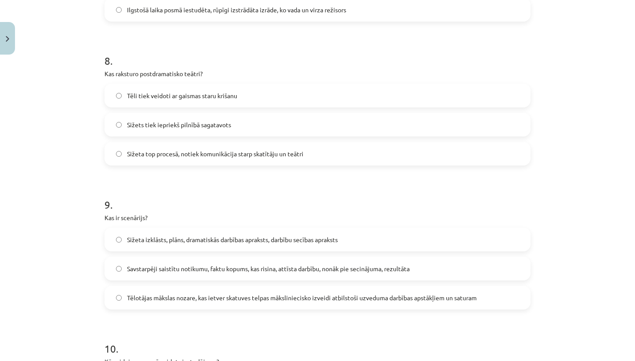
scroll to position [1192, 0]
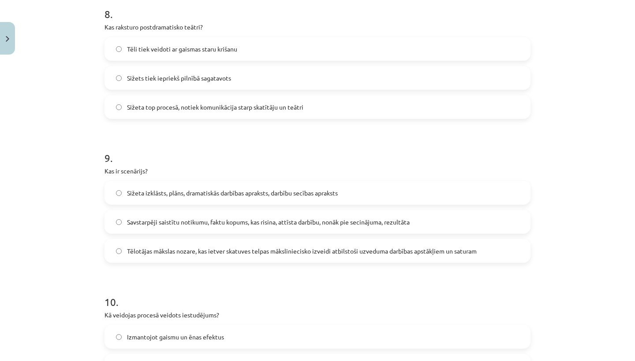
click at [216, 192] on span "Sižeta izklāsts, plāns, dramatiskās darbības apraksts, darbību secības apraksts" at bounding box center [232, 193] width 211 height 9
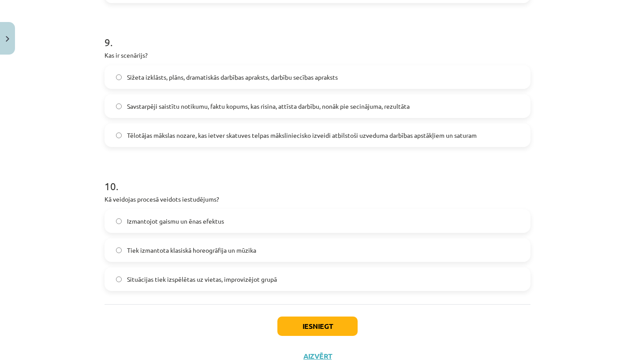
scroll to position [1309, 0]
click at [200, 281] on span "Situācijas tiek izspēlētas uz vietas, improvizējot grupā" at bounding box center [202, 278] width 150 height 9
click at [282, 325] on button "Iesniegt" at bounding box center [317, 325] width 80 height 19
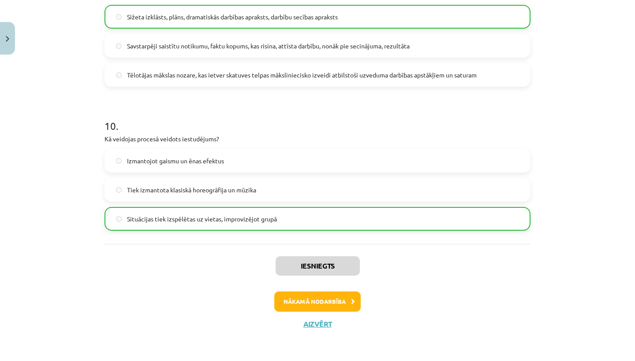
scroll to position [1369, 0]
click at [286, 301] on button "Nākamā nodarbība" at bounding box center [317, 302] width 86 height 20
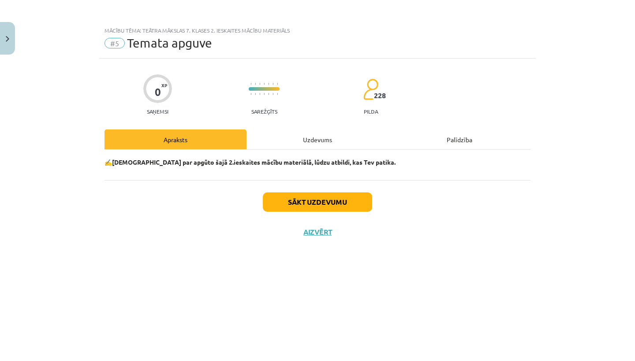
click at [342, 205] on button "Sākt uzdevumu" at bounding box center [317, 202] width 109 height 19
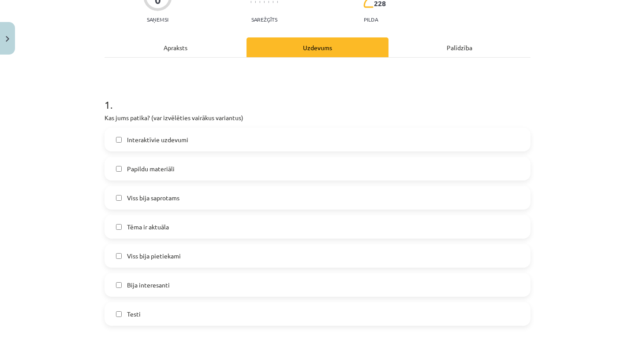
scroll to position [93, 0]
click at [238, 282] on label "Bija interesanti" at bounding box center [317, 285] width 424 height 22
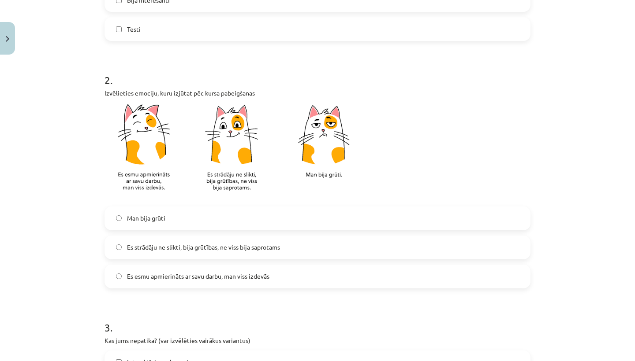
scroll to position [378, 0]
click at [303, 242] on label "Es strādāju ne slikti, bija grūtības, ne viss bija saprotams" at bounding box center [317, 247] width 424 height 22
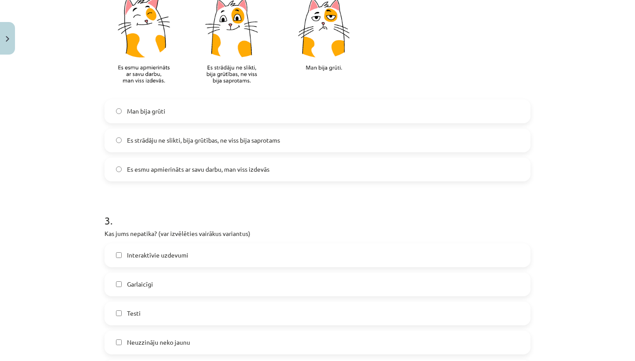
click at [320, 153] on div "Man bija grūti Es strādāju ne slikti, bija grūtības, ne viss bija saprotams Es …" at bounding box center [317, 141] width 426 height 82
click at [322, 166] on label "Es esmu apmierināts ar savu darbu, man viss izdevās" at bounding box center [317, 170] width 424 height 22
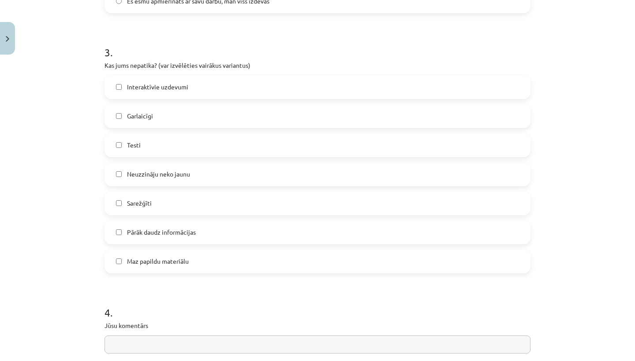
scroll to position [655, 0]
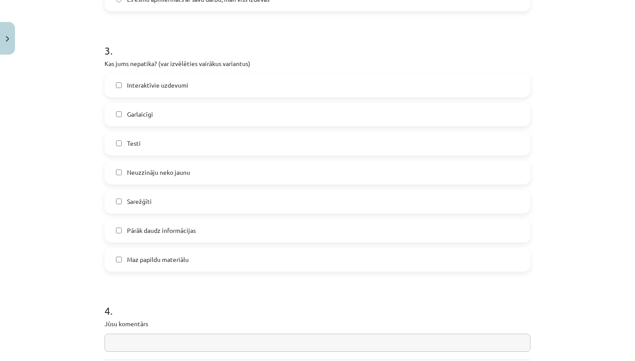
click at [284, 114] on label "Garlaicīgi" at bounding box center [317, 115] width 424 height 22
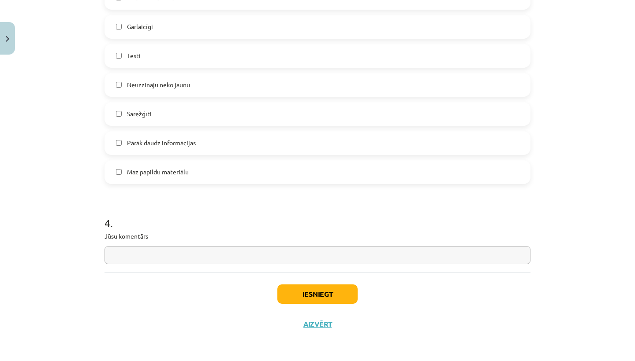
scroll to position [744, 0]
click at [237, 250] on input "text" at bounding box center [317, 255] width 426 height 18
type input "**********"
click at [327, 291] on button "Iesniegt" at bounding box center [317, 294] width 80 height 19
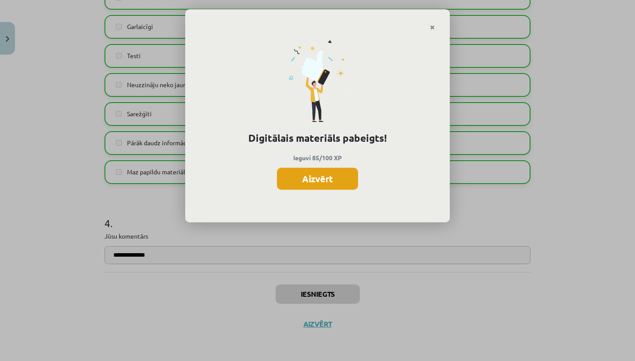
click at [341, 175] on button "Aizvērt" at bounding box center [317, 179] width 81 height 22
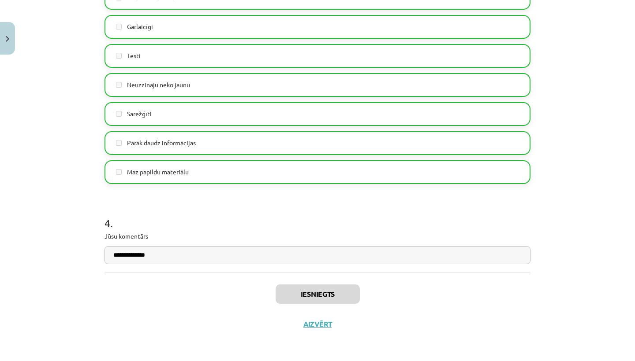
click at [320, 327] on button "Aizvērt" at bounding box center [317, 324] width 33 height 9
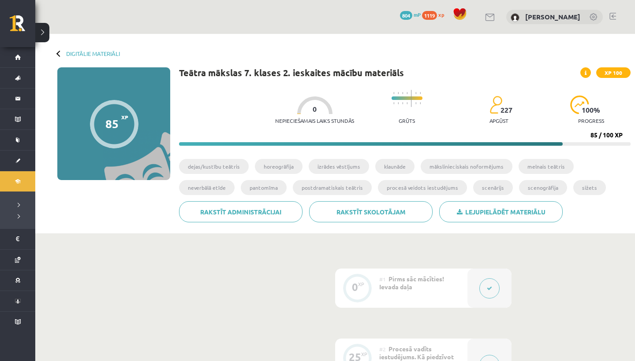
click at [45, 36] on button at bounding box center [42, 32] width 14 height 19
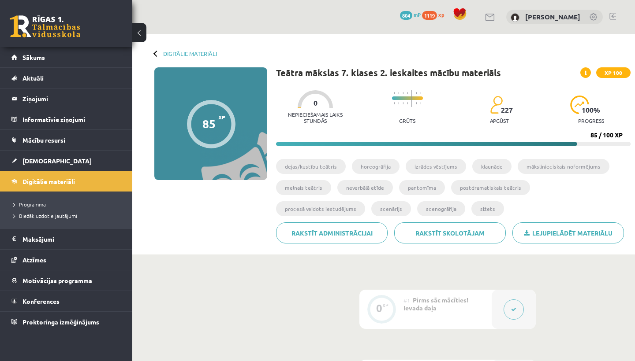
click at [161, 58] on div "Digitālie materiāli 85 XP XP 100 85 / 100 XP Teātra mākslas 7. klases 2. ieskai…" at bounding box center [383, 144] width 502 height 221
click at [175, 57] on div "Digitālie materiāli 85 XP XP 100 85 / 100 XP Teātra mākslas 7. klases 2. ieskai…" at bounding box center [383, 144] width 502 height 221
click at [176, 52] on link "Digitālie materiāli" at bounding box center [190, 53] width 54 height 7
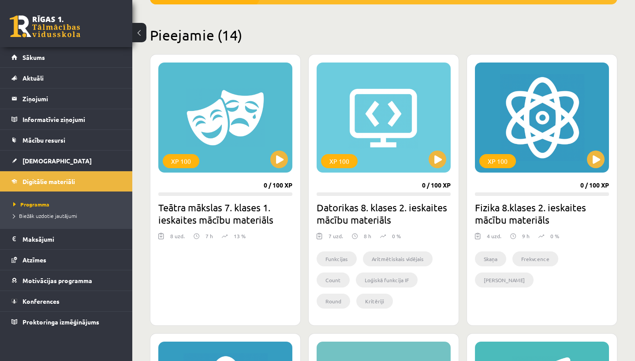
scroll to position [203, 0]
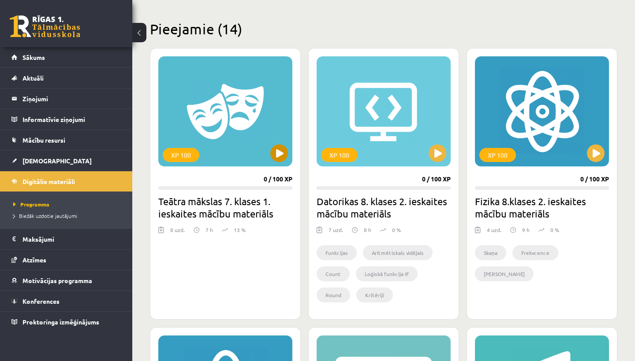
click at [276, 157] on button at bounding box center [279, 154] width 18 height 18
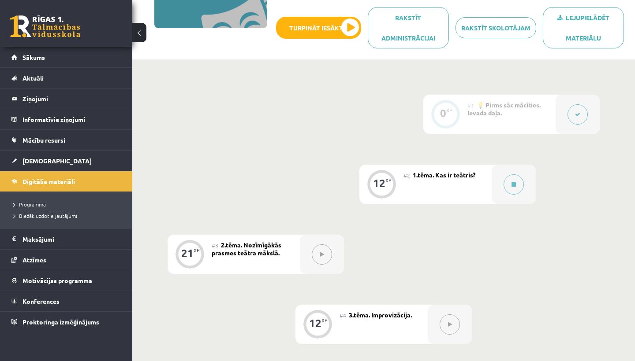
scroll to position [162, 0]
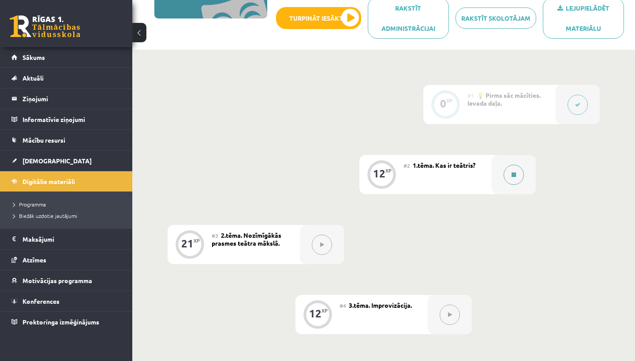
click at [513, 179] on button at bounding box center [513, 175] width 20 height 20
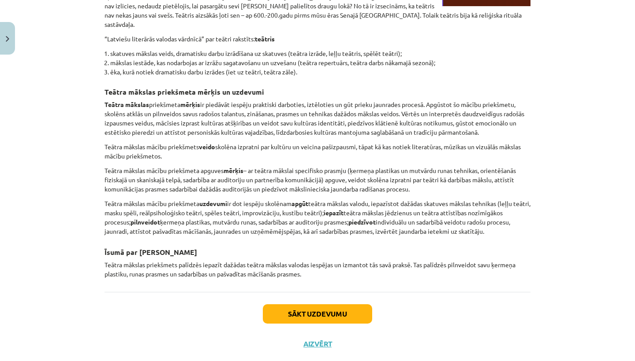
click at [317, 305] on button "Sākt uzdevumu" at bounding box center [317, 314] width 109 height 19
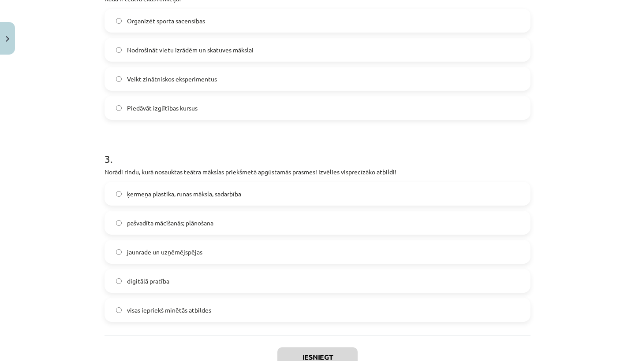
scroll to position [22, 0]
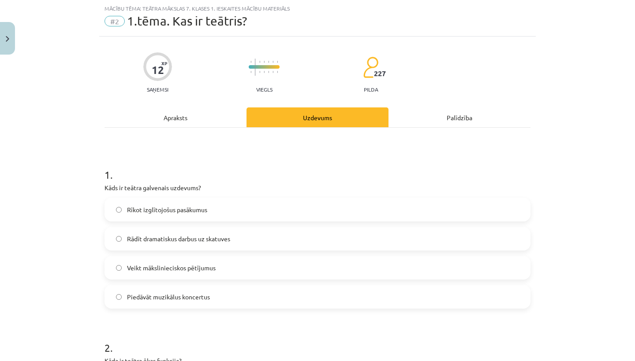
click at [312, 242] on label "Rādīt dramatiskus darbus uz skatuves" at bounding box center [317, 239] width 424 height 22
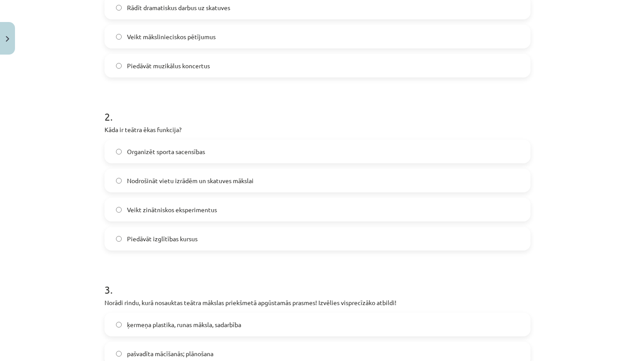
scroll to position [254, 0]
click at [175, 175] on label "Nodrošināt vietu izrādēm un skatuves mākslai" at bounding box center [317, 180] width 424 height 22
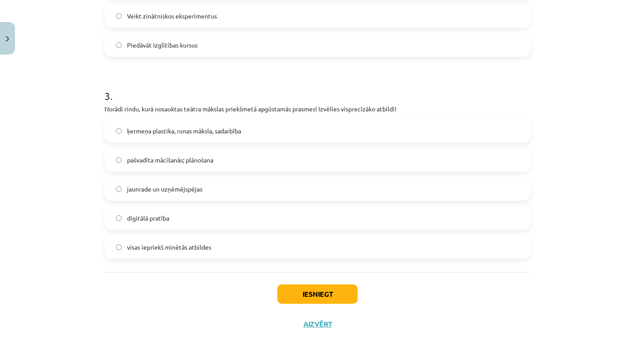
scroll to position [449, 0]
click at [221, 257] on label "visas iepriekš minētās atbildes" at bounding box center [317, 247] width 424 height 22
click at [285, 298] on button "Iesniegt" at bounding box center [317, 294] width 80 height 19
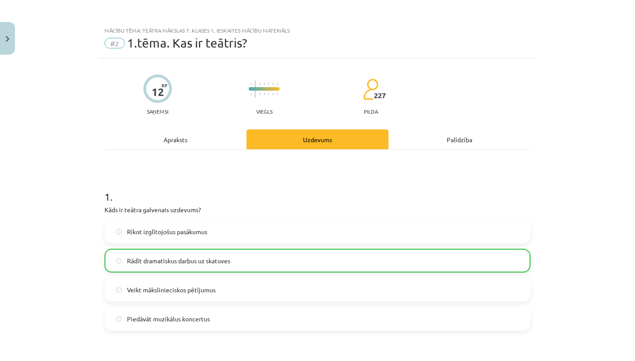
scroll to position [0, 0]
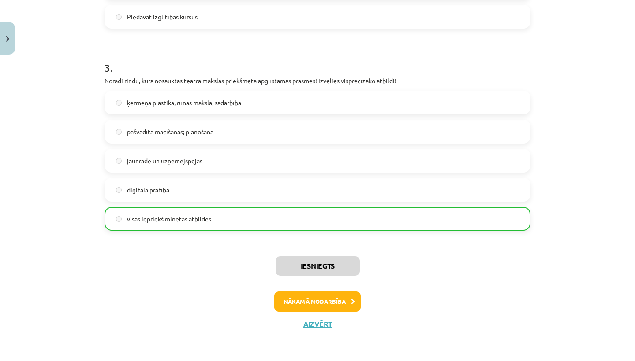
click at [286, 299] on button "Nākamā nodarbība" at bounding box center [317, 302] width 86 height 20
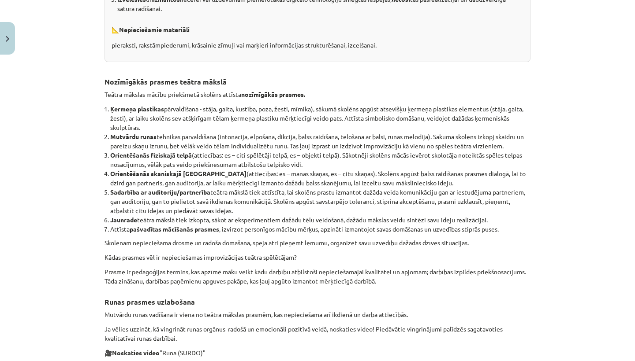
scroll to position [231, 0]
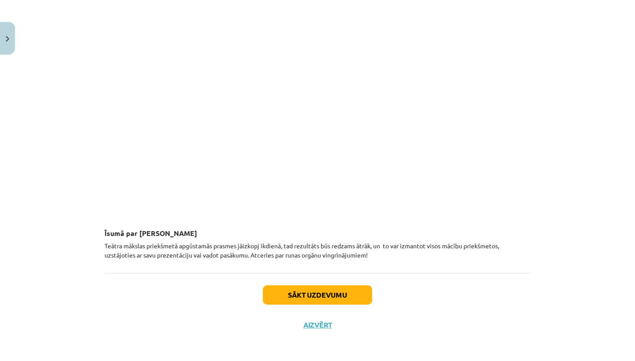
click at [338, 292] on button "Sākt uzdevumu" at bounding box center [317, 295] width 109 height 19
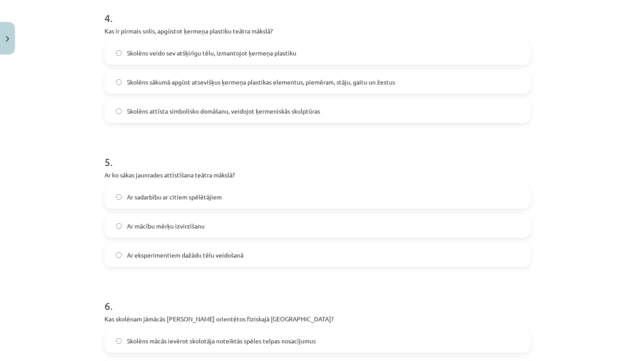
scroll to position [22, 0]
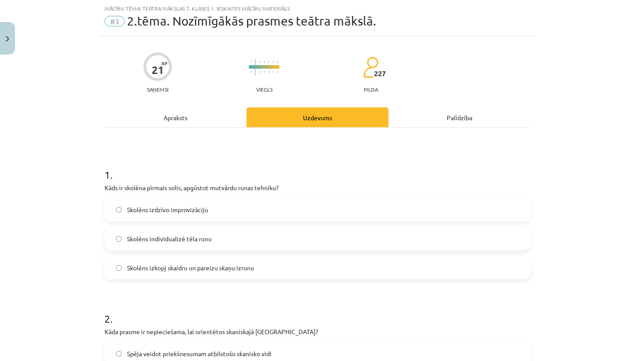
click at [335, 271] on label "Skolēns izkopj skaidru un pareizu skaņu izrunu" at bounding box center [317, 268] width 424 height 22
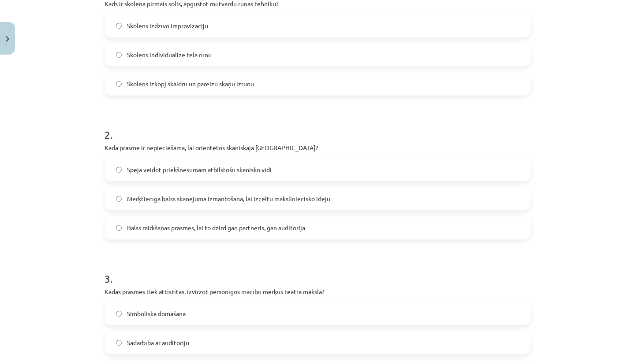
scroll to position [208, 0]
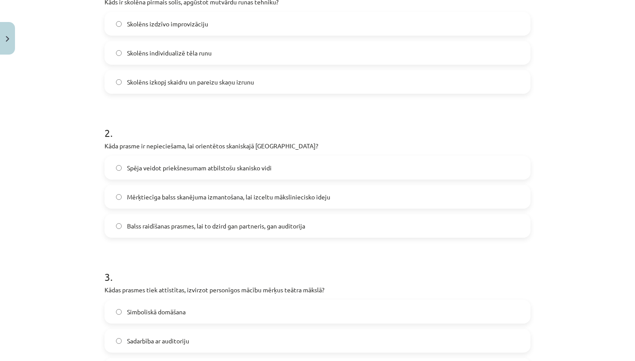
click at [360, 170] on label "Spēja veidot priekšnesumam atbilstošu skanisko vidi" at bounding box center [317, 168] width 424 height 22
click at [357, 192] on label "Mērķtiecīga balss skanējuma izmantošana, lai izceltu māksliniecisko ideju" at bounding box center [317, 197] width 424 height 22
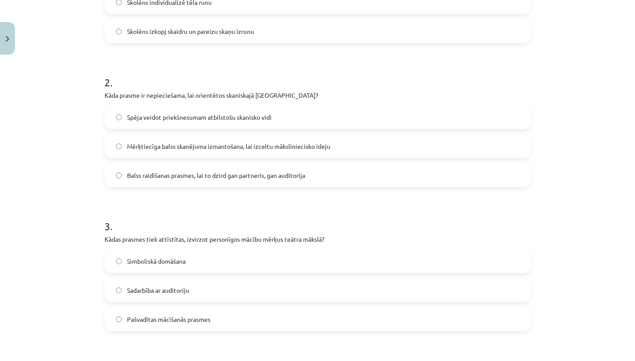
scroll to position [276, 0]
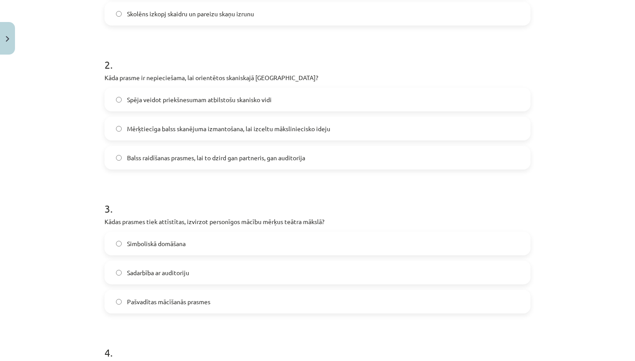
click at [362, 100] on label "Spēja veidot priekšnesumam atbilstošu skanisko vidi" at bounding box center [317, 100] width 424 height 22
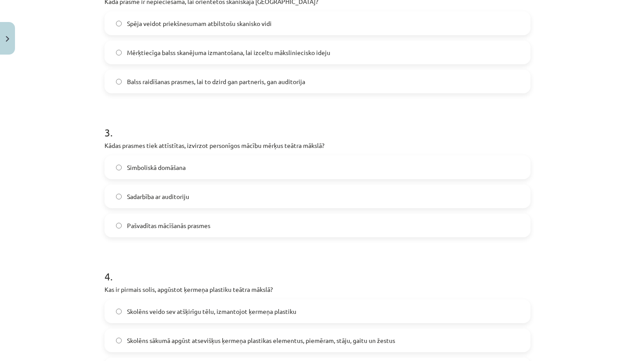
scroll to position [353, 0]
click at [265, 219] on label "Pašvadītas mācīšanās prasmes" at bounding box center [317, 225] width 424 height 22
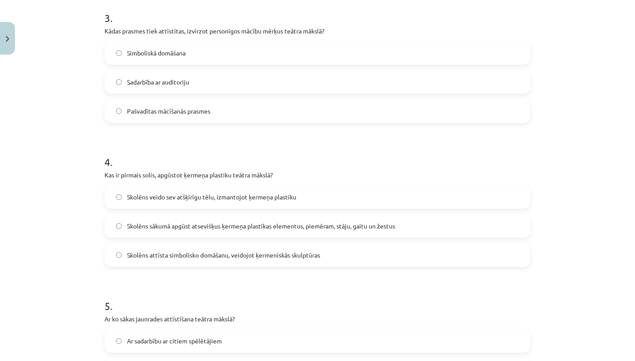
scroll to position [469, 0]
click at [265, 228] on span "Skolēns sākumā apgūst atsevišķus ķermeņa plastikas elementus, piemēram, stāju, …" at bounding box center [261, 224] width 268 height 9
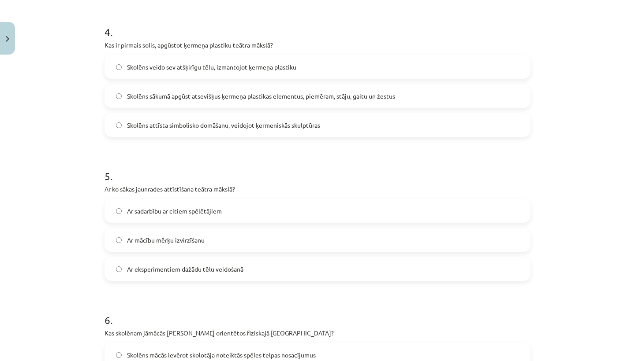
scroll to position [605, 0]
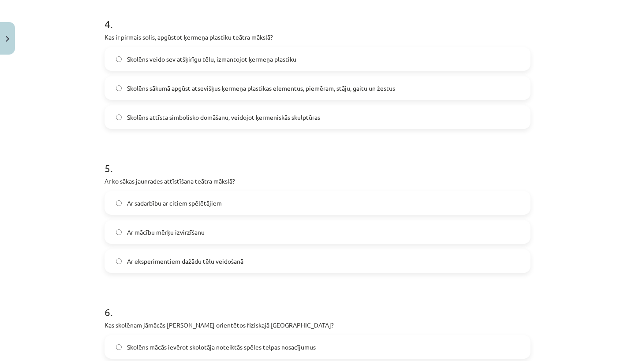
click at [270, 203] on label "Ar sadarbību ar citiem spēlētājiem" at bounding box center [317, 203] width 424 height 22
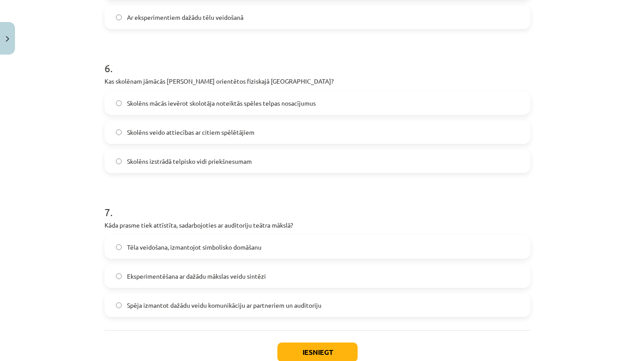
scroll to position [850, 0]
click at [327, 103] on label "Skolēns mācās ievērot skolotāja noteiktās spēles telpas nosacījumus" at bounding box center [317, 103] width 424 height 22
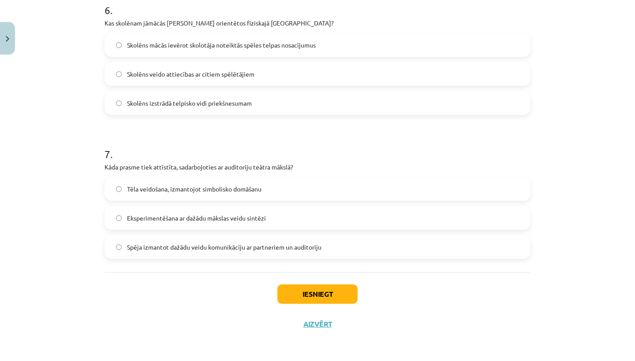
scroll to position [909, 0]
click at [284, 215] on label "Eksperimentēšana ar dažādu mākslas veidu sintēzi" at bounding box center [317, 218] width 424 height 22
click at [289, 294] on button "Iesniegt" at bounding box center [317, 294] width 80 height 19
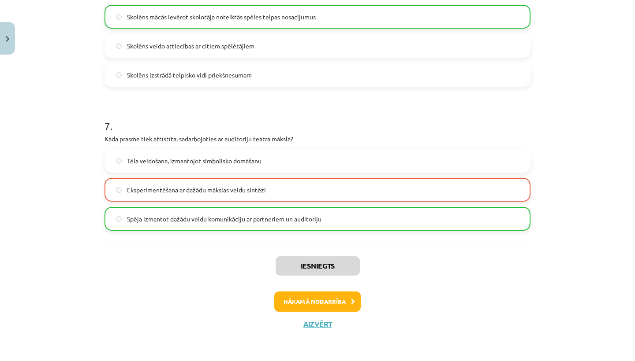
scroll to position [937, 0]
click at [286, 306] on button "Nākamā nodarbība" at bounding box center [317, 302] width 86 height 20
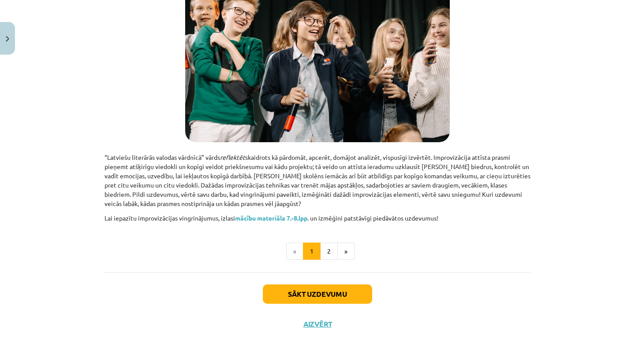
scroll to position [501, 0]
click at [329, 247] on button "2" at bounding box center [329, 252] width 18 height 18
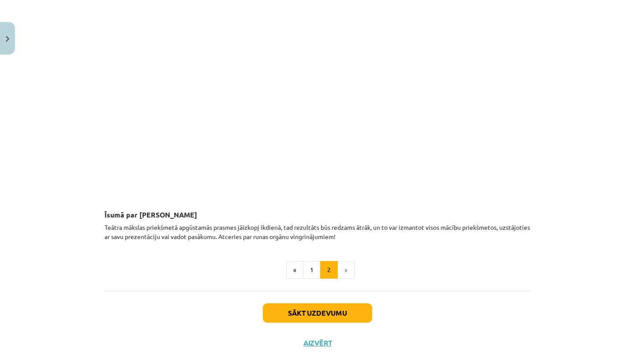
scroll to position [365, 0]
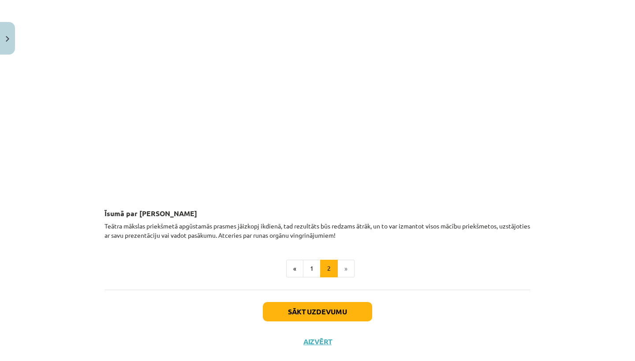
click at [316, 316] on button "Sākt uzdevumu" at bounding box center [317, 311] width 109 height 19
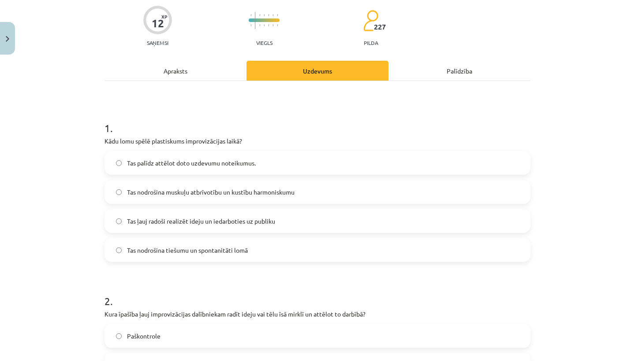
scroll to position [22, 0]
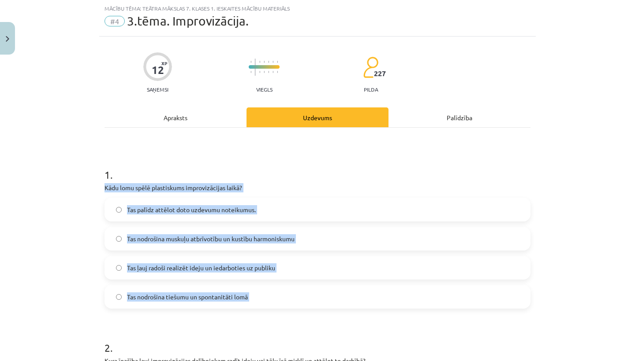
drag, startPoint x: 102, startPoint y: 187, endPoint x: 153, endPoint y: 326, distance: 147.7
copy div "Kādu lomu spēlē plastiskums improvizācijas laikā? Tas palīdz attēlot doto uzdev…"
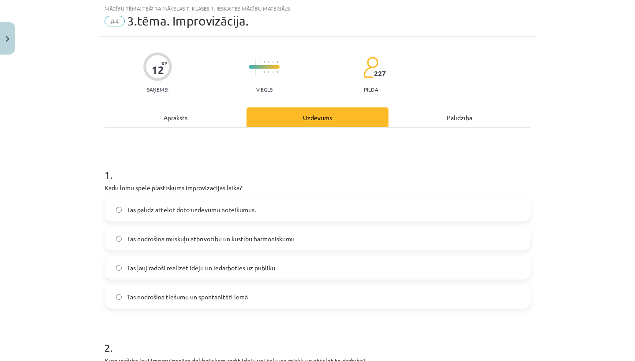
click at [115, 268] on label "Tas ļauj radoši realizēt ideju un iedarboties uz publiku" at bounding box center [317, 268] width 424 height 22
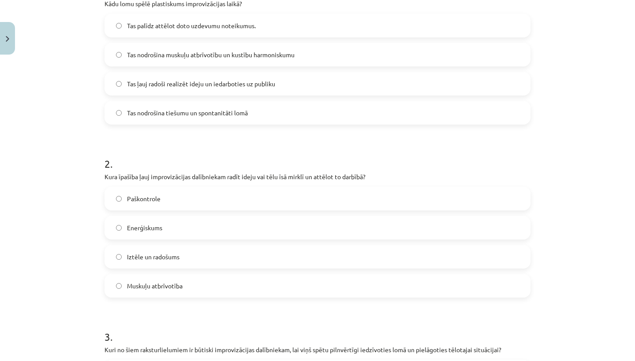
scroll to position [207, 0]
click at [128, 253] on span "Iztēle un radošums" at bounding box center [153, 256] width 52 height 9
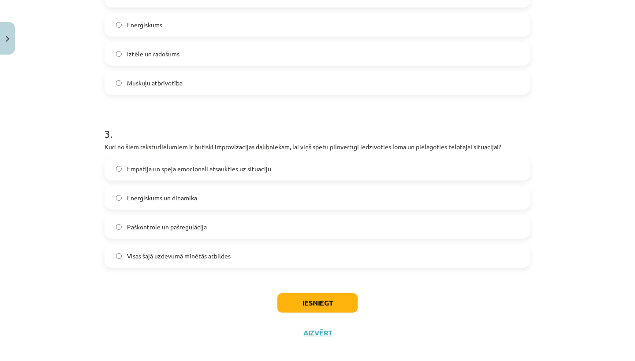
scroll to position [410, 0]
click at [176, 172] on span "Empātija un spēja emocionāli atsaukties uz situāciju" at bounding box center [199, 168] width 144 height 9
click at [279, 252] on label "Visas šajā uzdevumā minētās atbildes" at bounding box center [317, 255] width 424 height 22
click at [297, 294] on button "Iesniegt" at bounding box center [317, 302] width 80 height 19
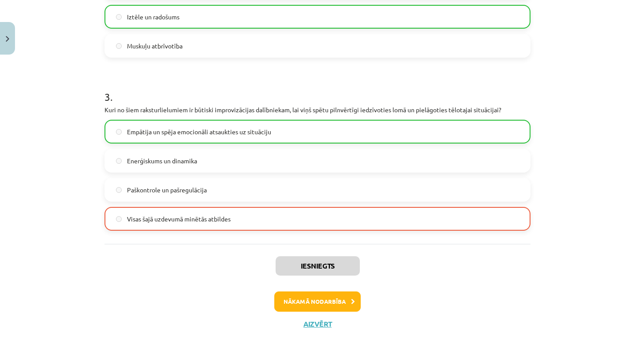
click at [297, 294] on button "Nākamā nodarbība" at bounding box center [317, 302] width 86 height 20
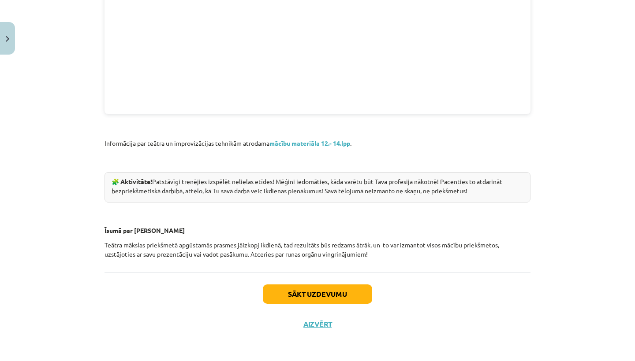
scroll to position [520, 0]
click at [276, 294] on button "Sākt uzdevumu" at bounding box center [317, 294] width 109 height 19
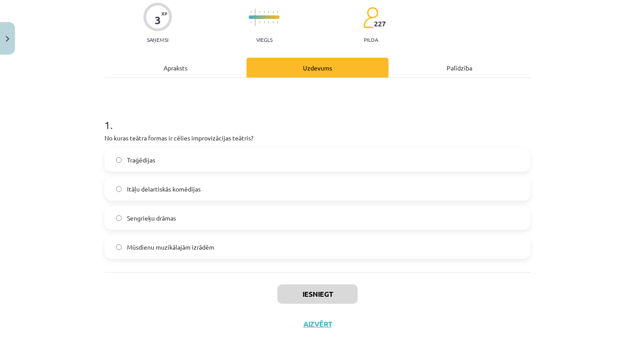
click at [294, 182] on label "Itāļu delartiskās komēdijas" at bounding box center [317, 189] width 424 height 22
click at [294, 286] on button "Iesniegt" at bounding box center [317, 294] width 80 height 19
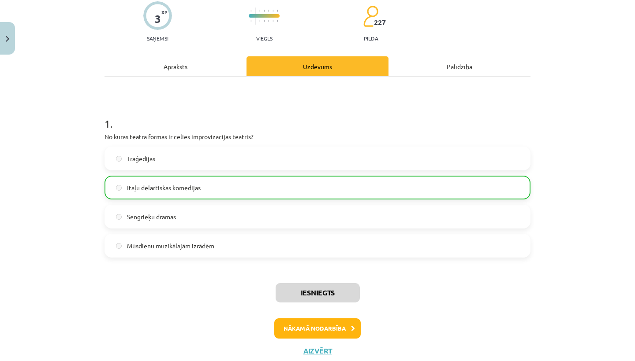
click at [292, 321] on button "Nākamā nodarbība" at bounding box center [317, 329] width 86 height 20
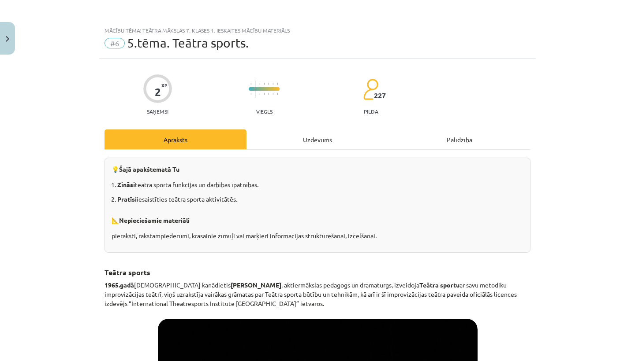
scroll to position [0, 0]
click at [8, 40] on img "Close" at bounding box center [8, 39] width 4 height 6
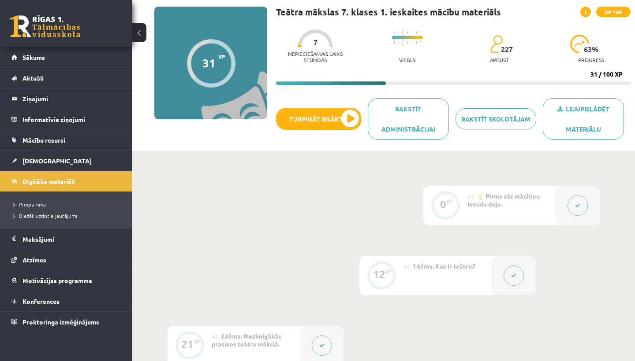
scroll to position [61, 0]
click at [355, 116] on button "Turpināt iesākto" at bounding box center [318, 119] width 85 height 22
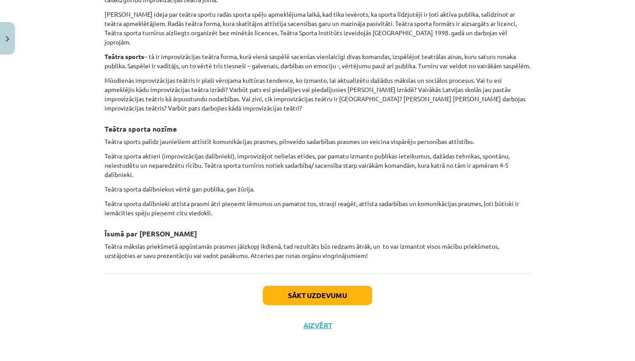
scroll to position [583, 0]
click at [298, 297] on button "Sākt uzdevumu" at bounding box center [317, 295] width 109 height 19
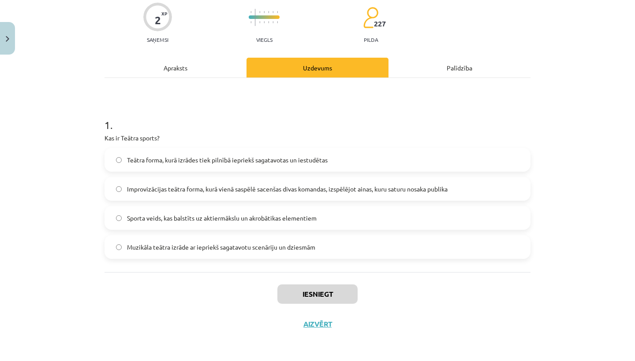
click at [360, 193] on label "Improvizācijas teātra forma, kurā vienā saspēlē sacenšas divas komandas, izspēl…" at bounding box center [317, 189] width 424 height 22
click at [311, 285] on button "Iesniegt" at bounding box center [317, 294] width 80 height 19
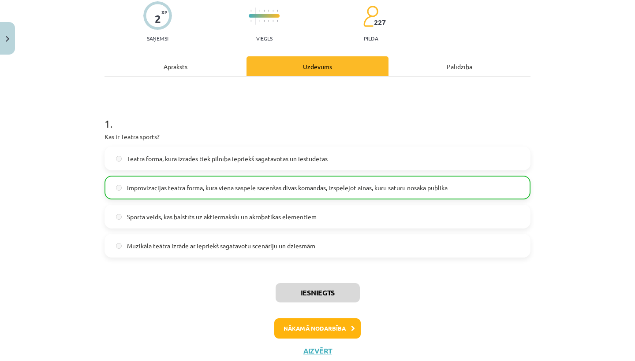
click at [322, 329] on button "Nākamā nodarbība" at bounding box center [317, 329] width 86 height 20
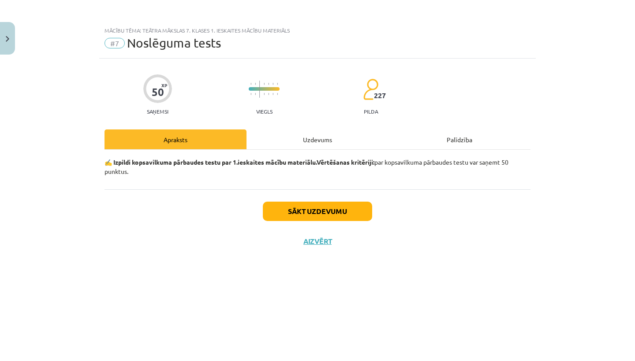
click at [332, 200] on div "Sākt uzdevumu Aizvērt" at bounding box center [317, 221] width 426 height 62
click at [336, 208] on button "Sākt uzdevumu" at bounding box center [317, 211] width 109 height 19
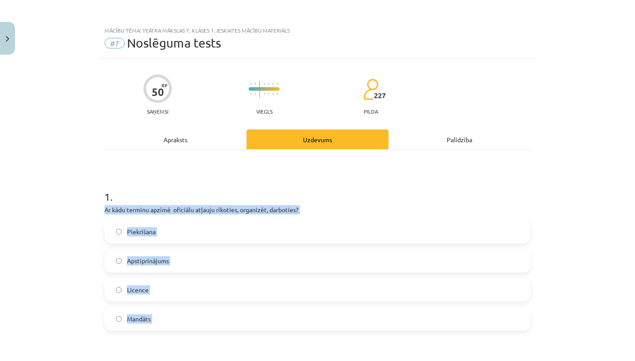
drag, startPoint x: 98, startPoint y: 206, endPoint x: 129, endPoint y: 336, distance: 133.6
click at [129, 336] on div "Mācību tēma: Teātra mākslas 7. klases 1. ieskaites mācību materiāls #7 Noslēgum…" at bounding box center [317, 180] width 635 height 361
copy div "Ar kādu terminu apzīmē oficiālu atļauju rīkoties, organizēt, darboties? Piekriš…"
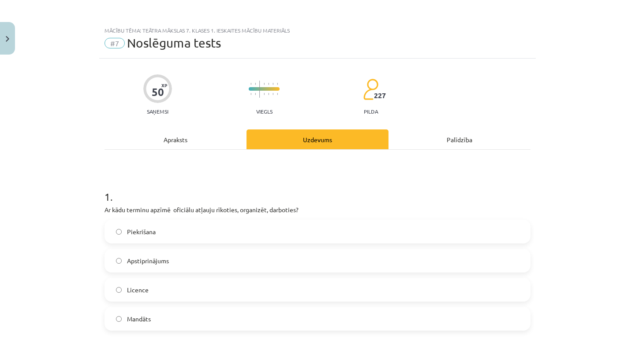
click at [151, 179] on h1 "1 ." at bounding box center [317, 188] width 426 height 27
click at [130, 281] on label "Licence" at bounding box center [317, 290] width 424 height 22
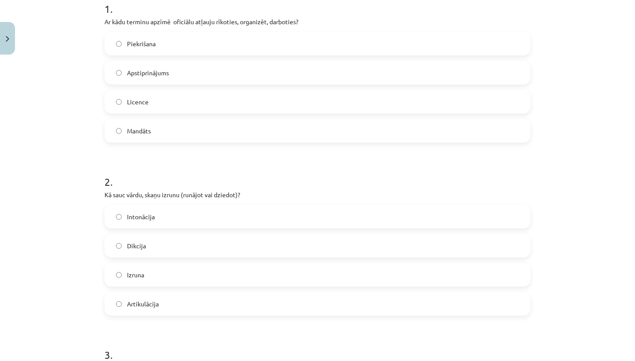
scroll to position [194, 0]
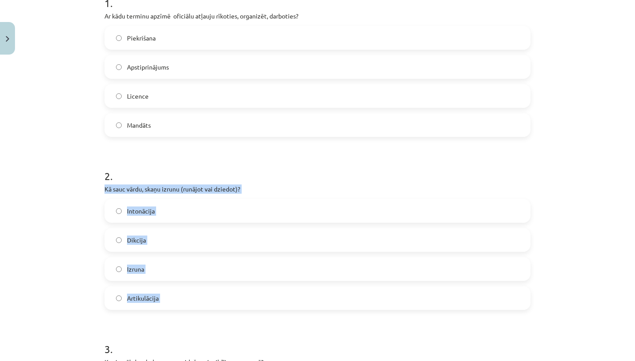
drag, startPoint x: 105, startPoint y: 184, endPoint x: 120, endPoint y: 315, distance: 131.7
copy div "Kā sauc vārdu, skaņu izrunu (runājot vai dziedot)? Intonācija Dikcija Izruna Ar…"
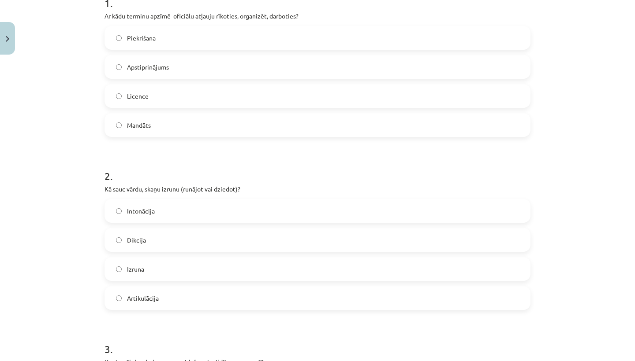
click at [149, 239] on label "Dikcija" at bounding box center [317, 240] width 424 height 22
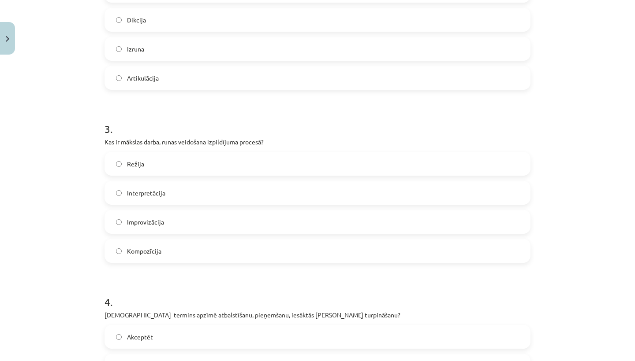
scroll to position [415, 0]
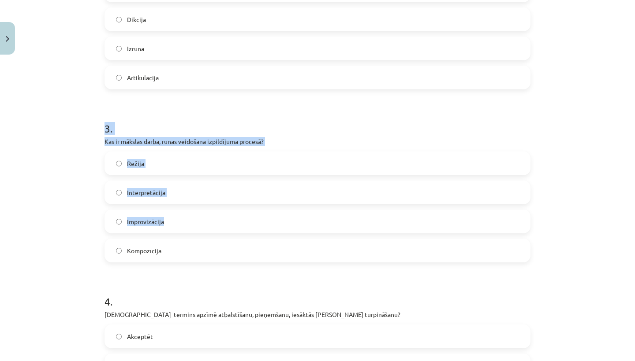
drag, startPoint x: 102, startPoint y: 134, endPoint x: 100, endPoint y: 237, distance: 103.2
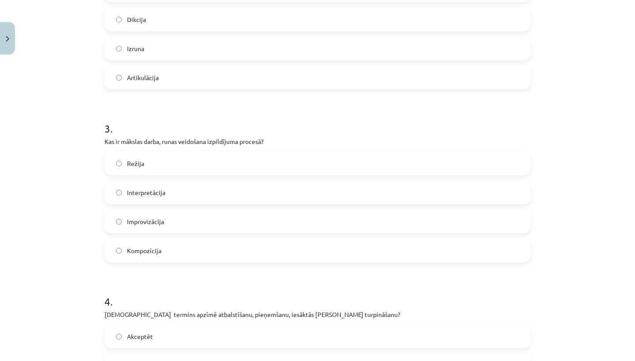
click at [82, 222] on div "Mācību tēma: Teātra mākslas 7. klases 1. ieskaites mācību materiāls #7 Noslēgum…" at bounding box center [317, 180] width 635 height 361
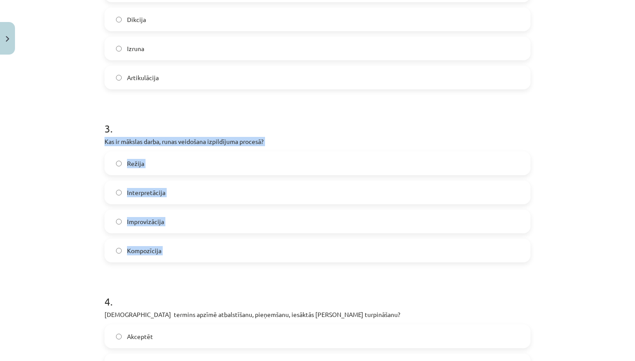
drag, startPoint x: 104, startPoint y: 140, endPoint x: 118, endPoint y: 274, distance: 134.7
copy div "Kas ir mākslas darba, runas veidošana izpildījuma procesā? Režija Interpretācij…"
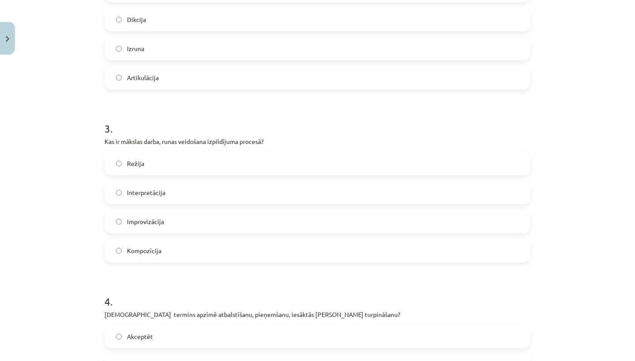
click at [171, 192] on label "Interpretācija" at bounding box center [317, 193] width 424 height 22
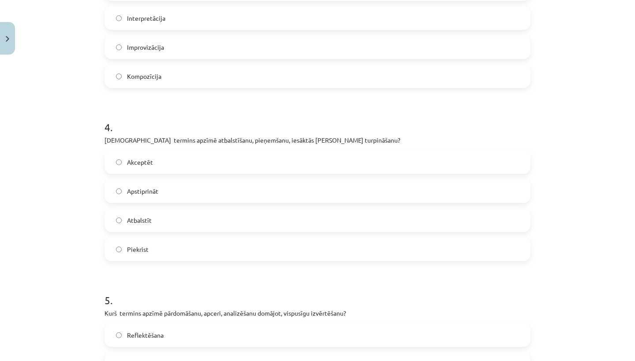
scroll to position [590, 0]
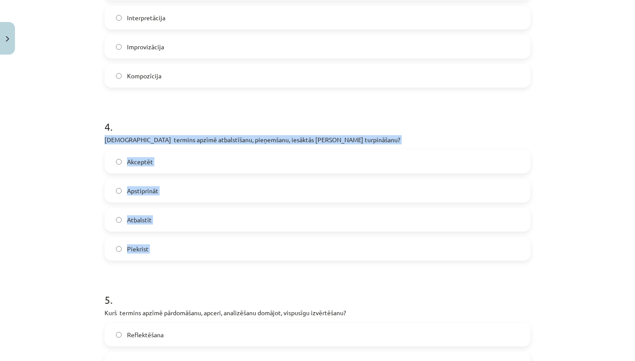
drag, startPoint x: 105, startPoint y: 136, endPoint x: 146, endPoint y: 262, distance: 132.0
copy div "Kurš termins apzīmē atbalstīšanu, pieņemšanu, iesāktās domas turpināšanu? Akcep…"
click at [197, 120] on h1 "4 ." at bounding box center [317, 118] width 426 height 27
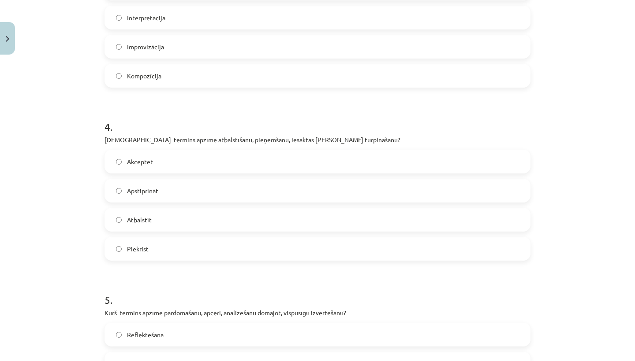
click at [178, 160] on label "Akceptēt" at bounding box center [317, 162] width 424 height 22
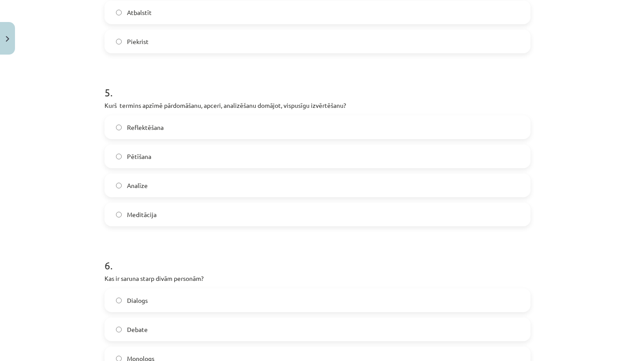
scroll to position [798, 0]
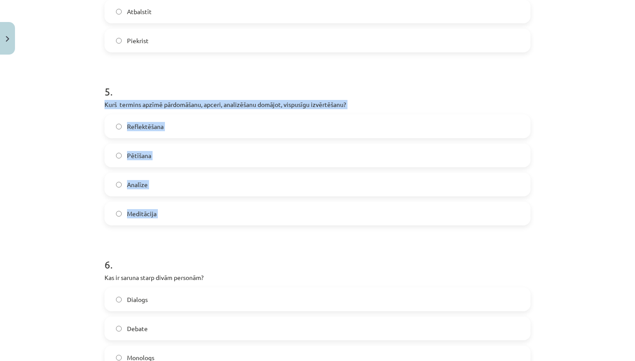
drag, startPoint x: 103, startPoint y: 99, endPoint x: 125, endPoint y: 232, distance: 135.4
click at [125, 232] on div "50 XP Saņemsi Viegls 227 pilda Apraksts Uzdevums Palīdzība 1 . Ar kādu terminu …" at bounding box center [317, 216] width 436 height 1912
copy div "Kurš termins apzīmē pārdomāšanu, apceri, analizēšanu domājot, vispusīgu izvērtē…"
click at [182, 131] on label "Reflektēšana" at bounding box center [317, 126] width 424 height 22
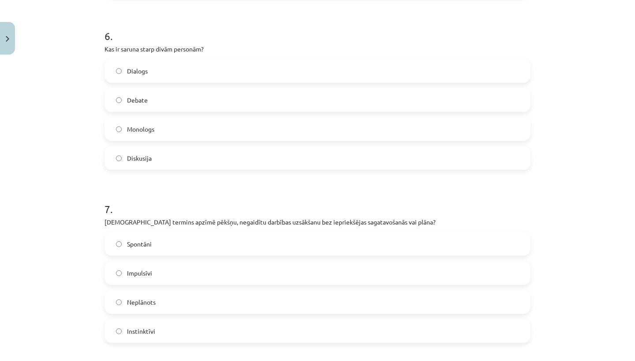
scroll to position [1027, 0]
click at [196, 79] on label "Dialogs" at bounding box center [317, 71] width 424 height 22
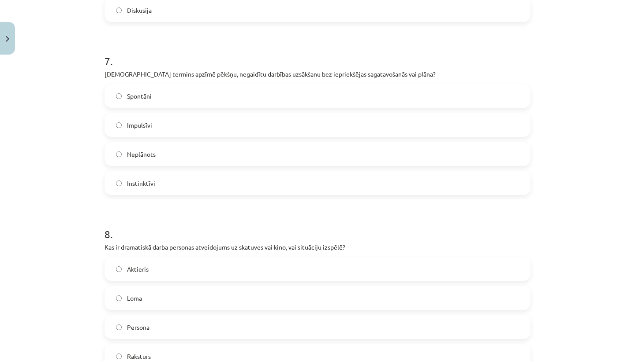
scroll to position [1174, 0]
click at [154, 97] on label "Spontāni" at bounding box center [317, 97] width 424 height 22
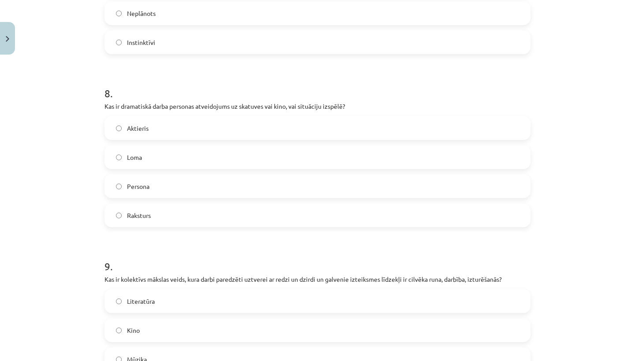
scroll to position [1324, 0]
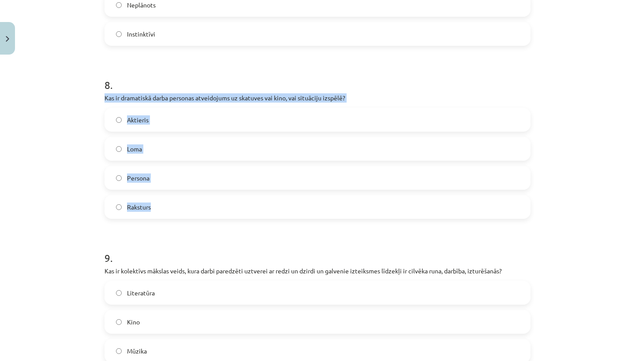
drag, startPoint x: 104, startPoint y: 93, endPoint x: 139, endPoint y: 212, distance: 124.4
copy div "Kas ir dramatiskā darba personas atveidojums uz skatuves vai kino, vai situācij…"
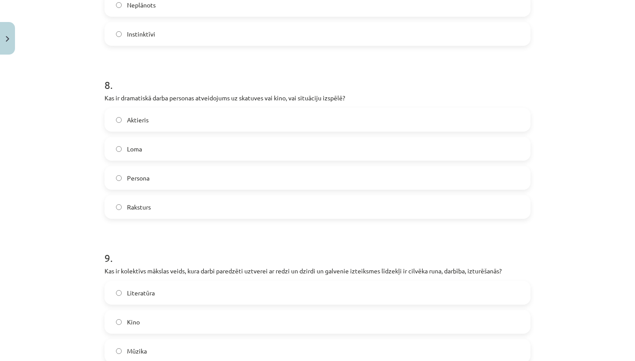
click at [160, 149] on label "Loma" at bounding box center [317, 149] width 424 height 22
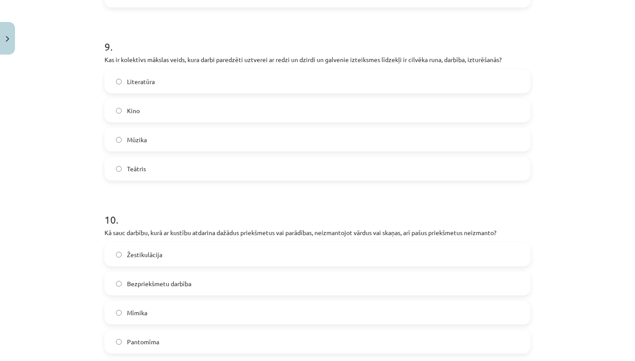
scroll to position [1539, 0]
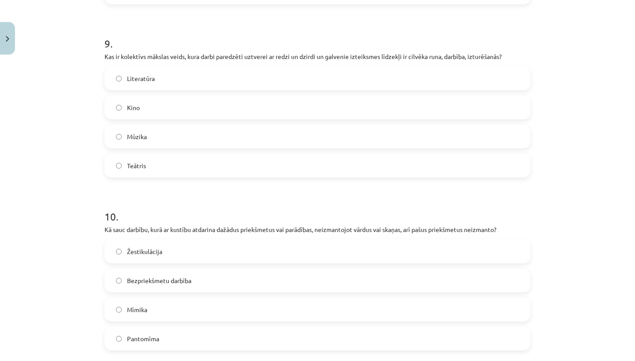
drag, startPoint x: 109, startPoint y: 71, endPoint x: 104, endPoint y: 72, distance: 5.0
click at [104, 72] on div "Literatūra" at bounding box center [317, 79] width 426 height 24
click at [85, 68] on div "Mācību tēma: Teātra mākslas 7. klases 1. ieskaites mācību materiāls #7 Noslēgum…" at bounding box center [317, 180] width 635 height 361
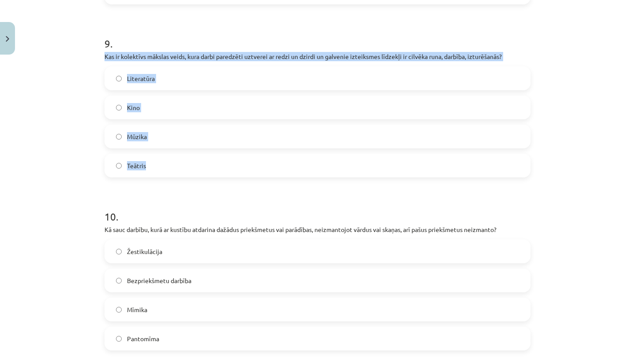
drag, startPoint x: 103, startPoint y: 50, endPoint x: 126, endPoint y: 174, distance: 125.7
copy div "Kas ir kolektīvs mākslas veids, kura darbi paredzēti uztverei ar redzi un dzird…"
click at [194, 166] on label "Teātris" at bounding box center [317, 166] width 424 height 22
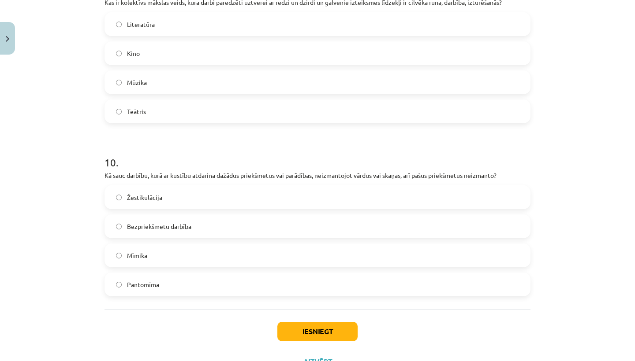
scroll to position [1607, 0]
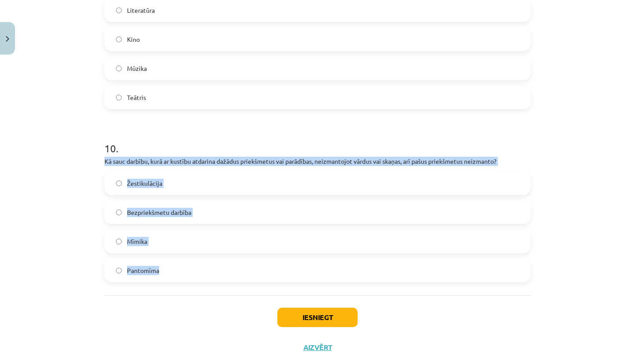
drag, startPoint x: 105, startPoint y: 159, endPoint x: 154, endPoint y: 285, distance: 135.2
copy div "Kā sauc darbību, kurā ar kustību atdarina dažādus priekšmetus vai parādības, ne…"
click at [167, 266] on label "Pantomīma" at bounding box center [317, 271] width 424 height 22
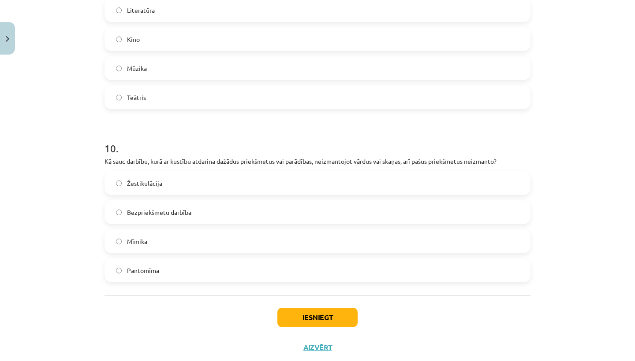
click at [306, 315] on button "Iesniegt" at bounding box center [317, 317] width 80 height 19
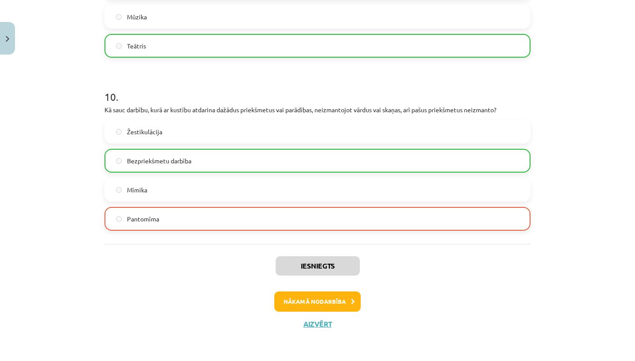
scroll to position [1660, 0]
click at [309, 300] on button "Nākamā nodarbība" at bounding box center [317, 302] width 86 height 20
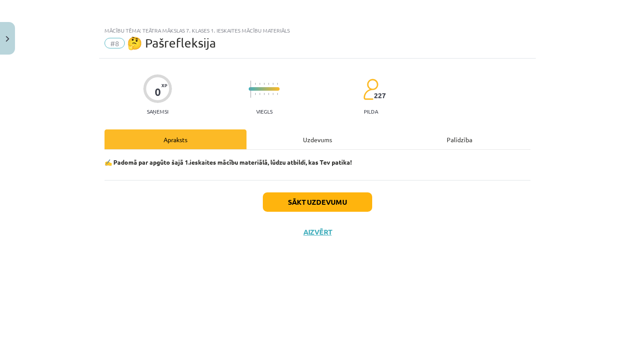
scroll to position [0, 0]
click at [359, 198] on button "Sākt uzdevumu" at bounding box center [317, 202] width 109 height 19
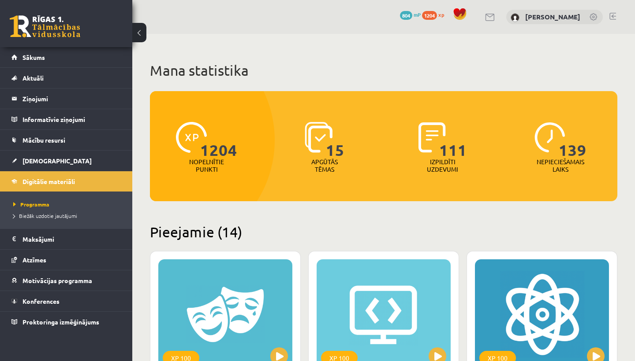
scroll to position [203, 0]
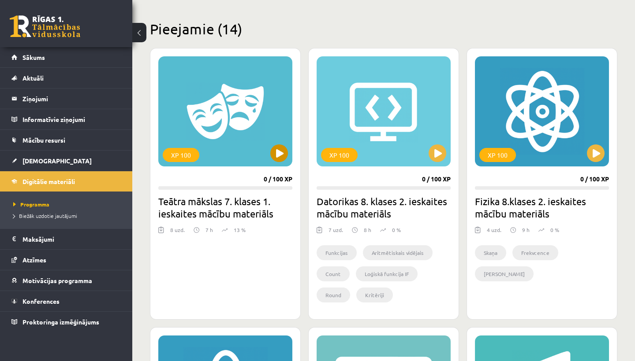
click at [230, 126] on div "XP 100" at bounding box center [225, 111] width 134 height 110
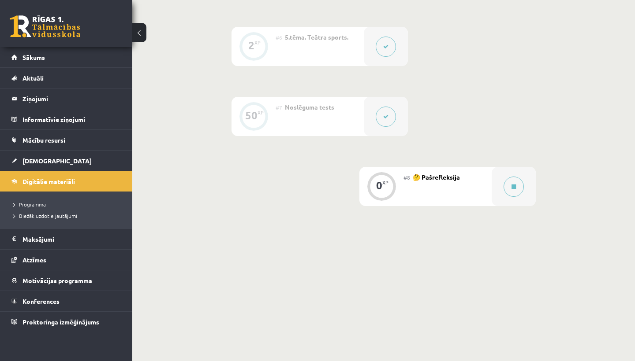
scroll to position [569, 0]
click at [520, 187] on button at bounding box center [513, 188] width 20 height 20
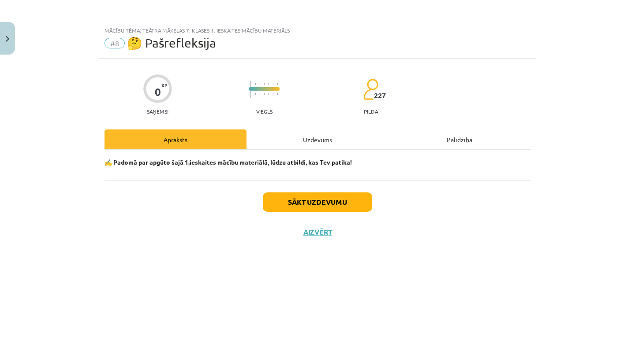
click at [286, 203] on button "Sākt uzdevumu" at bounding box center [317, 202] width 109 height 19
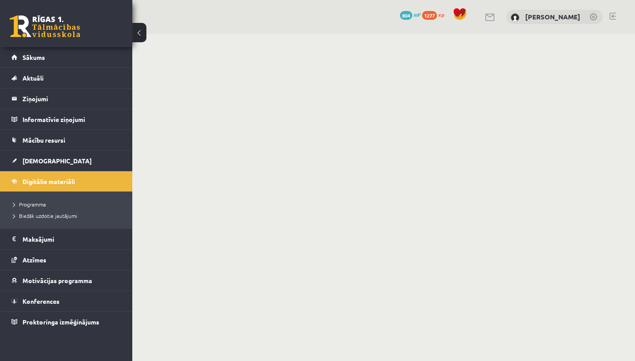
scroll to position [0, 0]
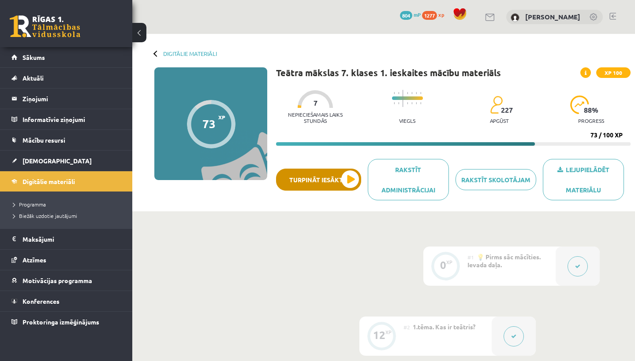
click at [343, 183] on button "Turpināt iesākto" at bounding box center [318, 180] width 85 height 22
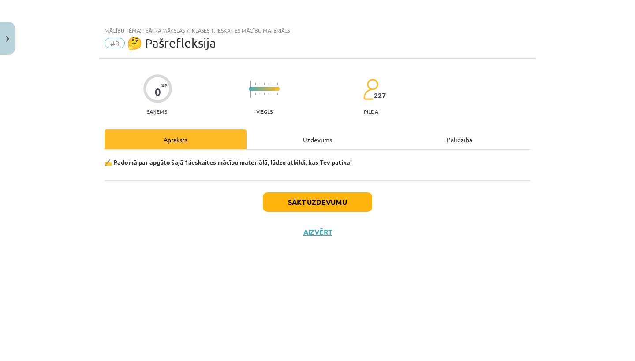
click at [343, 202] on button "Sākt uzdevumu" at bounding box center [317, 202] width 109 height 19
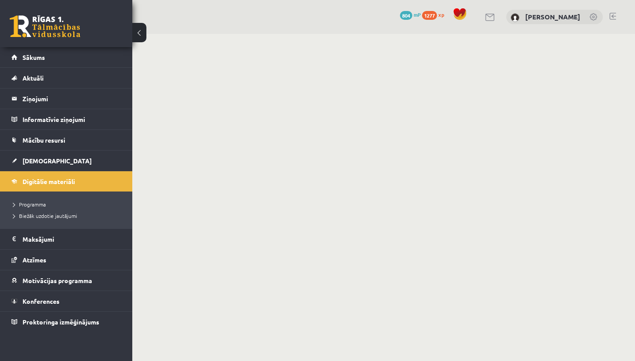
click at [343, 201] on body "0 Dāvanas 804 mP 1277 xp Adriana Villa Sākums Aktuāli Kā mācīties eSKOLĀ Kontak…" at bounding box center [317, 180] width 635 height 361
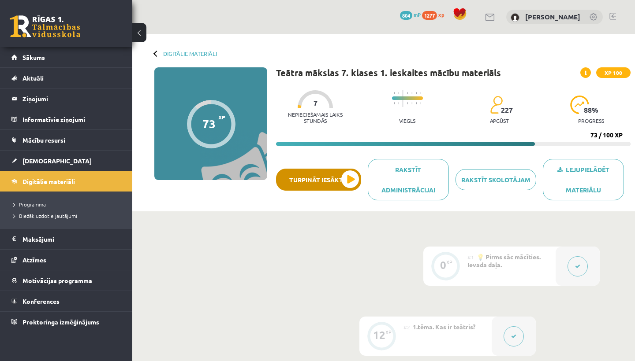
click at [316, 183] on button "Turpināt iesākto" at bounding box center [318, 180] width 85 height 22
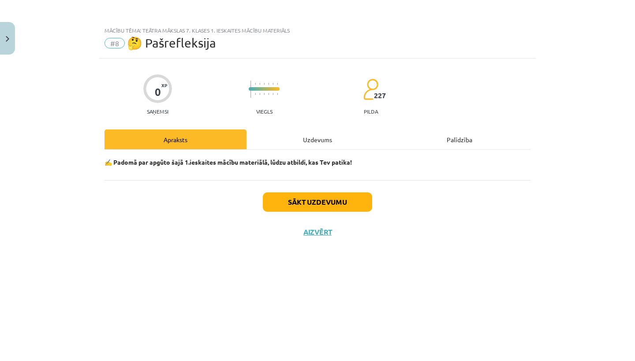
click at [317, 200] on button "Sākt uzdevumu" at bounding box center [317, 202] width 109 height 19
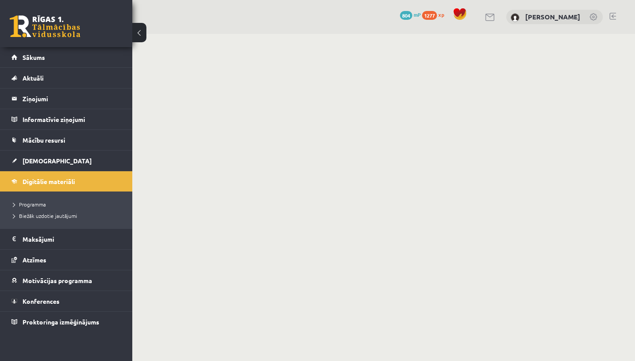
click at [318, 200] on body "0 Dāvanas 804 mP 1277 xp [PERSON_NAME] Sākums Aktuāli Kā mācīties [PERSON_NAME]…" at bounding box center [317, 180] width 635 height 361
click at [25, 83] on link "Aktuāli" at bounding box center [66, 78] width 110 height 20
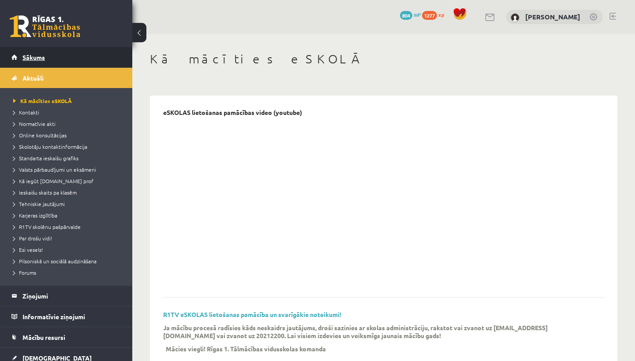
click at [42, 55] on span "Sākums" at bounding box center [33, 57] width 22 height 8
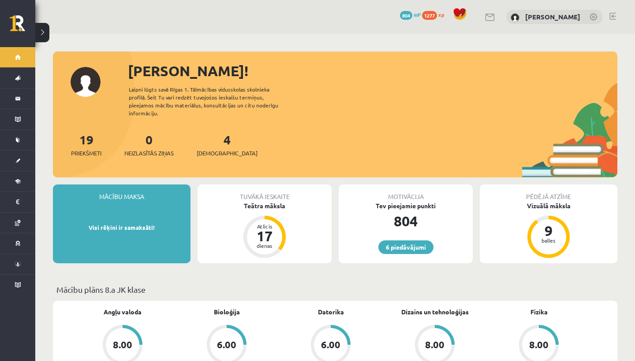
click at [611, 16] on link at bounding box center [612, 16] width 7 height 7
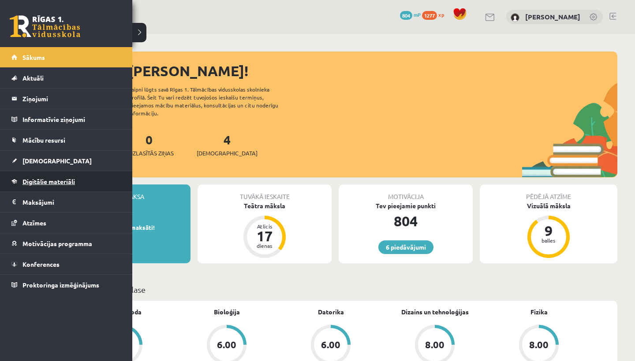
click at [44, 177] on link "Digitālie materiāli" at bounding box center [66, 181] width 110 height 20
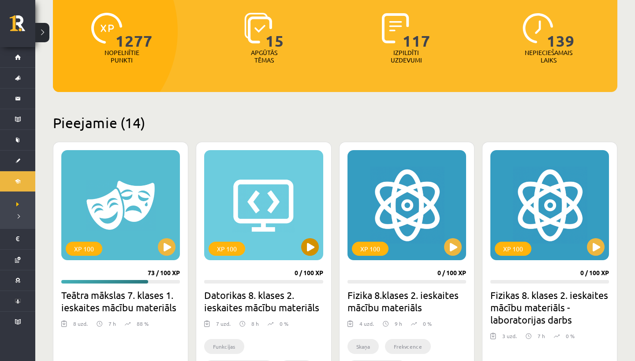
scroll to position [113, 0]
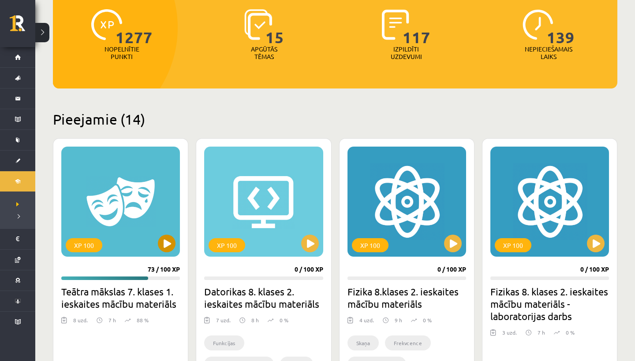
click at [164, 247] on button at bounding box center [167, 244] width 18 height 18
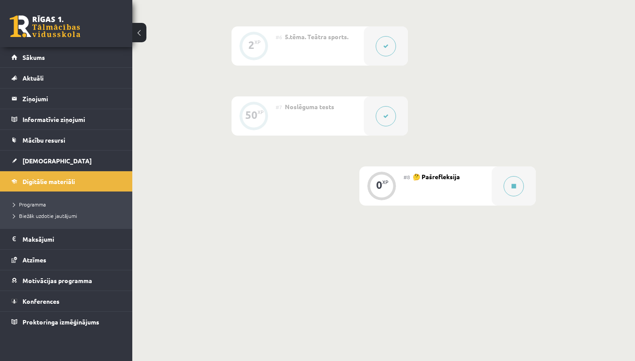
scroll to position [569, 0]
click at [510, 185] on button at bounding box center [513, 188] width 20 height 20
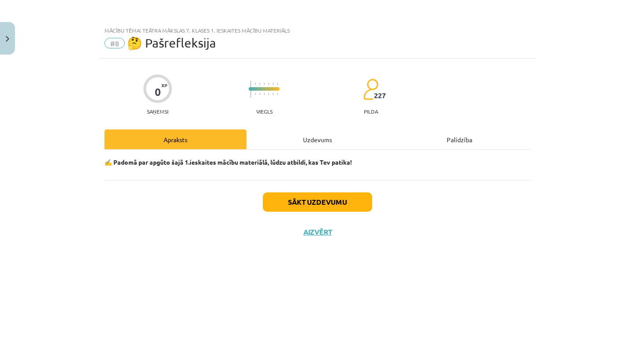
click at [348, 203] on button "Sākt uzdevumu" at bounding box center [317, 202] width 109 height 19
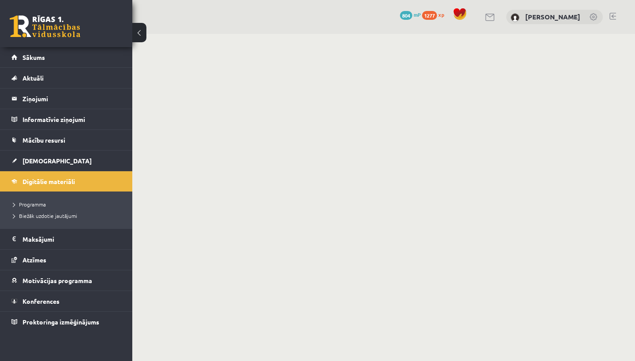
click at [349, 204] on body "0 Dāvanas 804 mP 1277 xp [PERSON_NAME] Sākums Aktuāli Kā mācīties eSKOLĀ Kontak…" at bounding box center [317, 180] width 635 height 361
click at [349, 203] on body "0 Dāvanas 804 mP 1277 xp [PERSON_NAME] Sākums Aktuāli Kā mācīties eSKOLĀ Kontak…" at bounding box center [317, 180] width 635 height 361
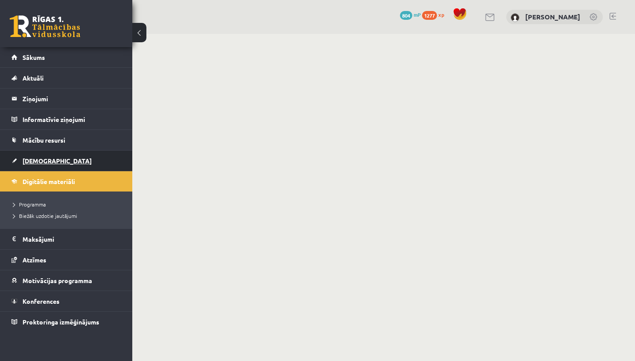
click at [47, 163] on span "[DEMOGRAPHIC_DATA]" at bounding box center [56, 161] width 69 height 8
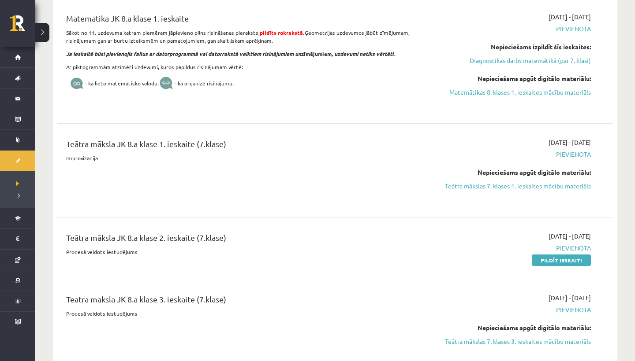
scroll to position [463, 0]
click at [465, 182] on link "Teātra mākslas 7. klases 1. ieskaites mācību materiāls" at bounding box center [507, 186] width 166 height 9
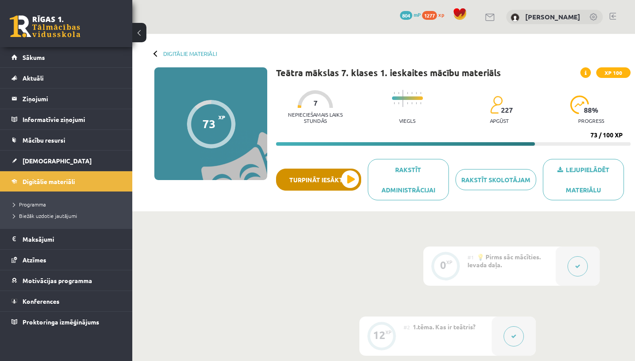
click at [354, 180] on button "Turpināt iesākto" at bounding box center [318, 180] width 85 height 22
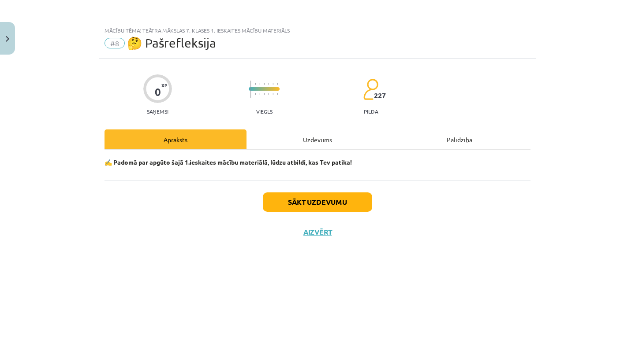
click at [335, 138] on div "Uzdevums" at bounding box center [317, 140] width 142 height 20
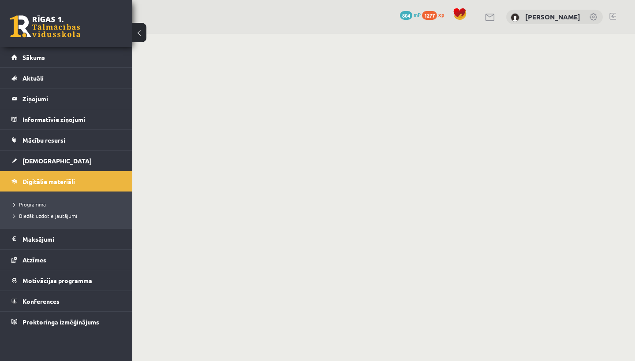
click at [335, 138] on body "0 Dāvanas 804 mP 1277 xp [PERSON_NAME] Sākums Aktuāli Kā mācīties eSKOLĀ Kontak…" at bounding box center [317, 180] width 635 height 361
click at [329, 209] on body "0 Dāvanas 804 mP 1277 xp [PERSON_NAME] Sākums Aktuāli Kā mācīties eSKOLĀ Kontak…" at bounding box center [317, 180] width 635 height 361
click at [329, 210] on body "0 Dāvanas 804 mP 1277 xp [PERSON_NAME] Sākums Aktuāli Kā mācīties eSKOLĀ Kontak…" at bounding box center [317, 180] width 635 height 361
